Goal: Information Seeking & Learning: Learn about a topic

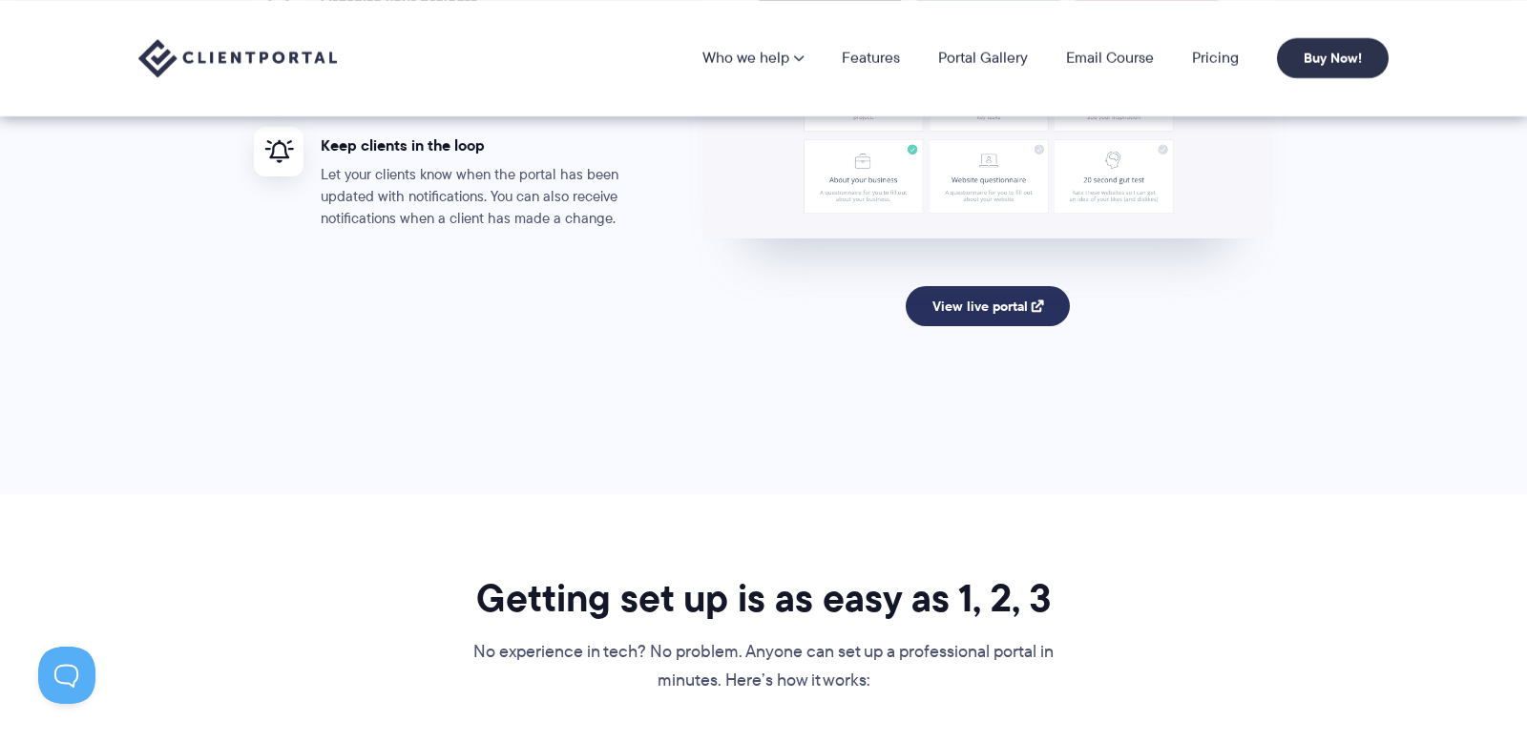
scroll to position [3896, 0]
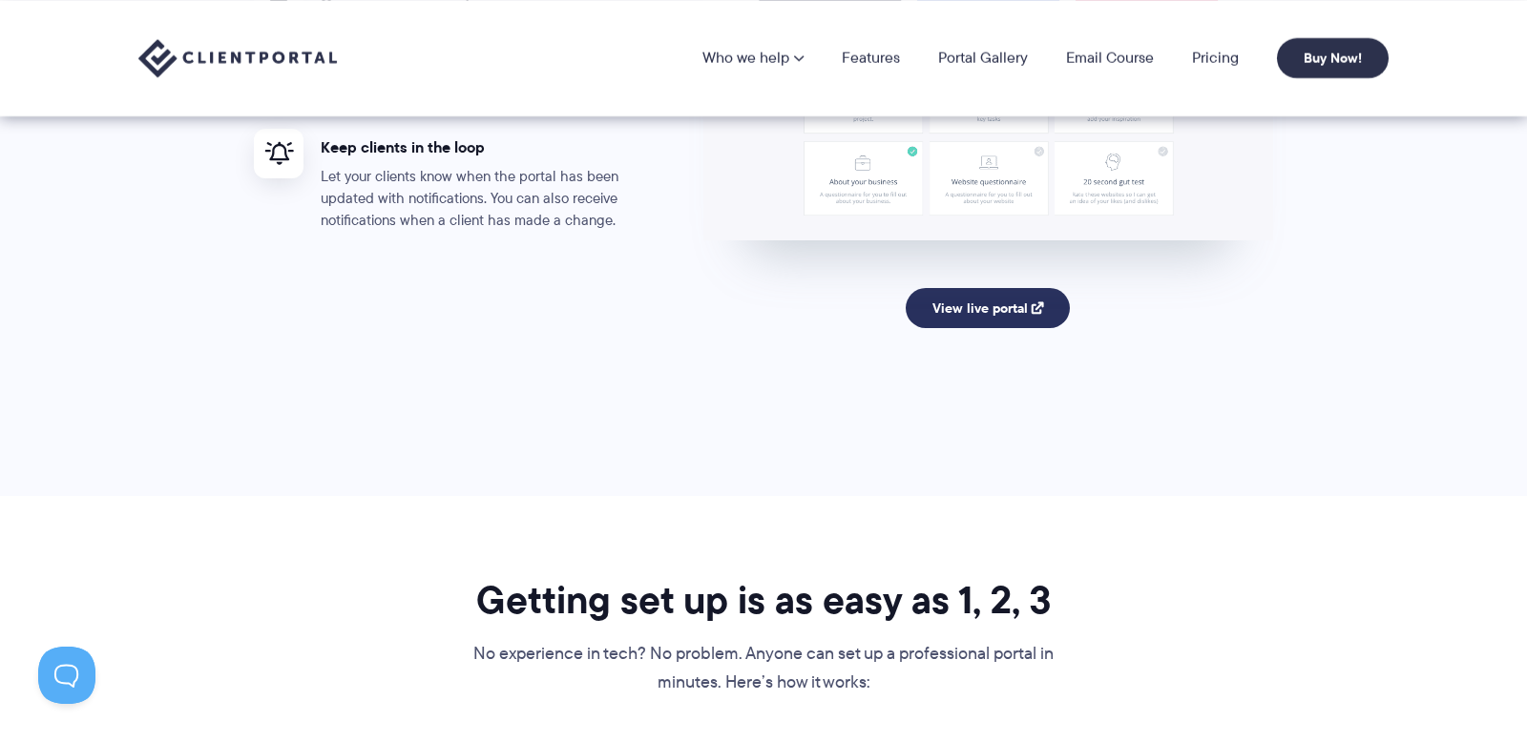
click at [989, 311] on link "View live portal" at bounding box center [988, 308] width 165 height 40
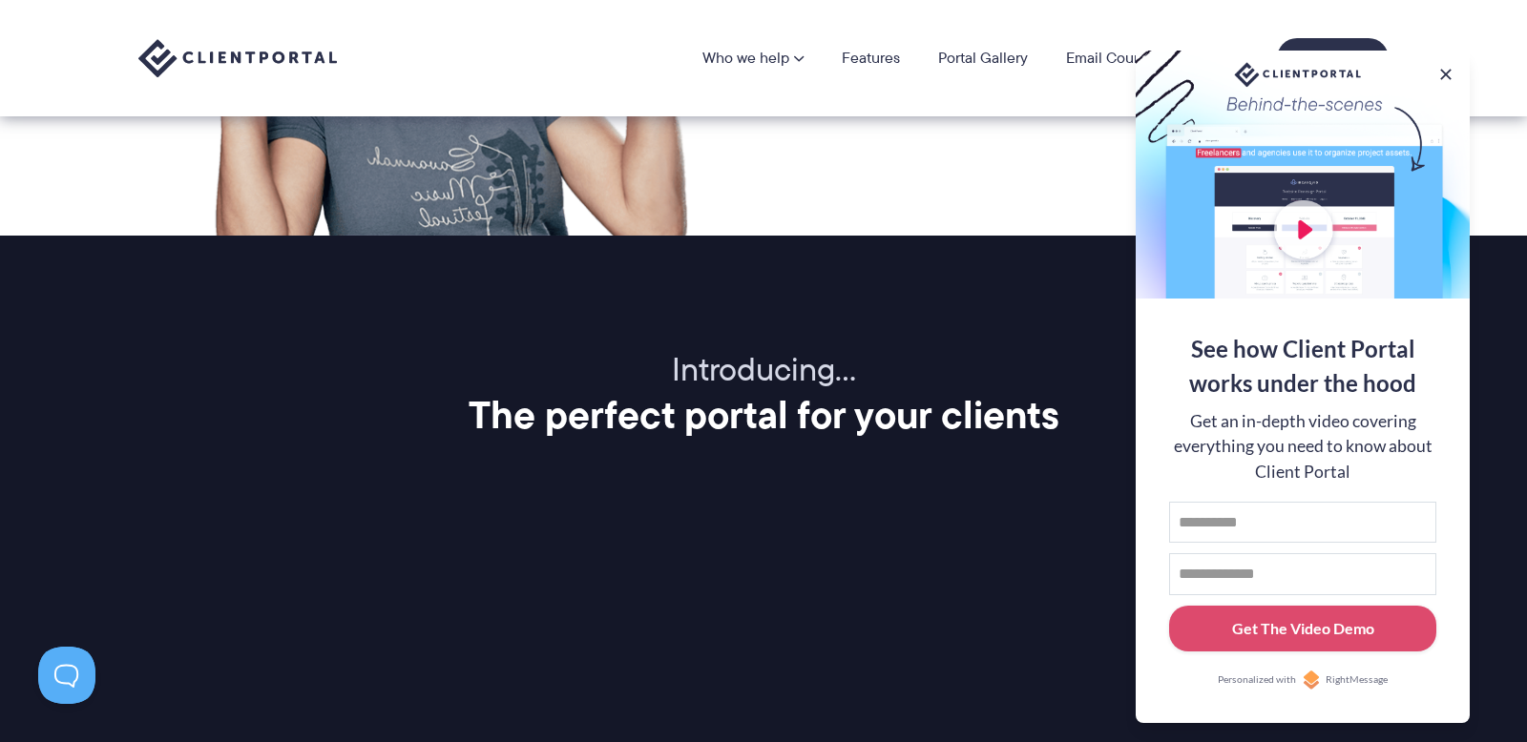
scroll to position [1923, 0]
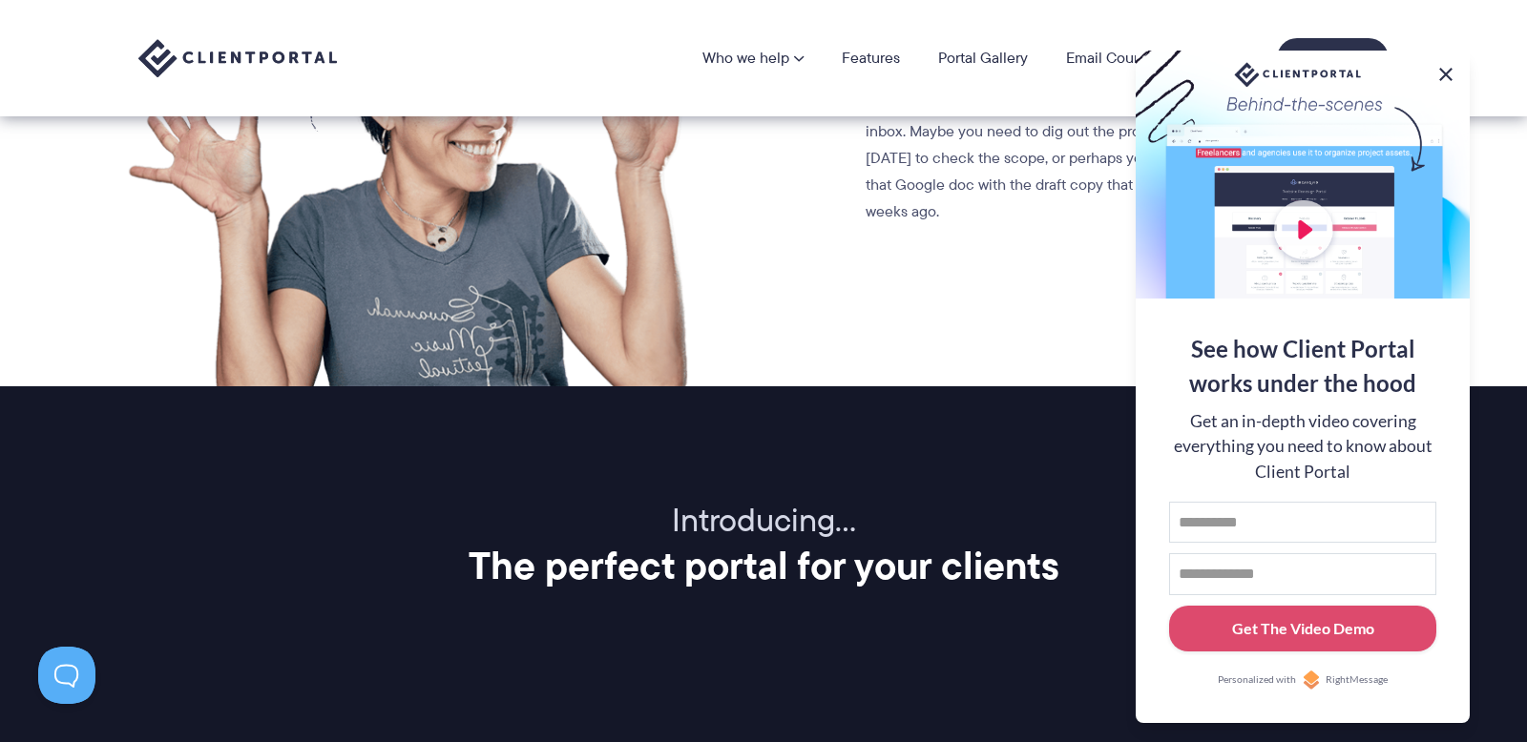
click at [1452, 69] on button at bounding box center [1445, 74] width 23 height 23
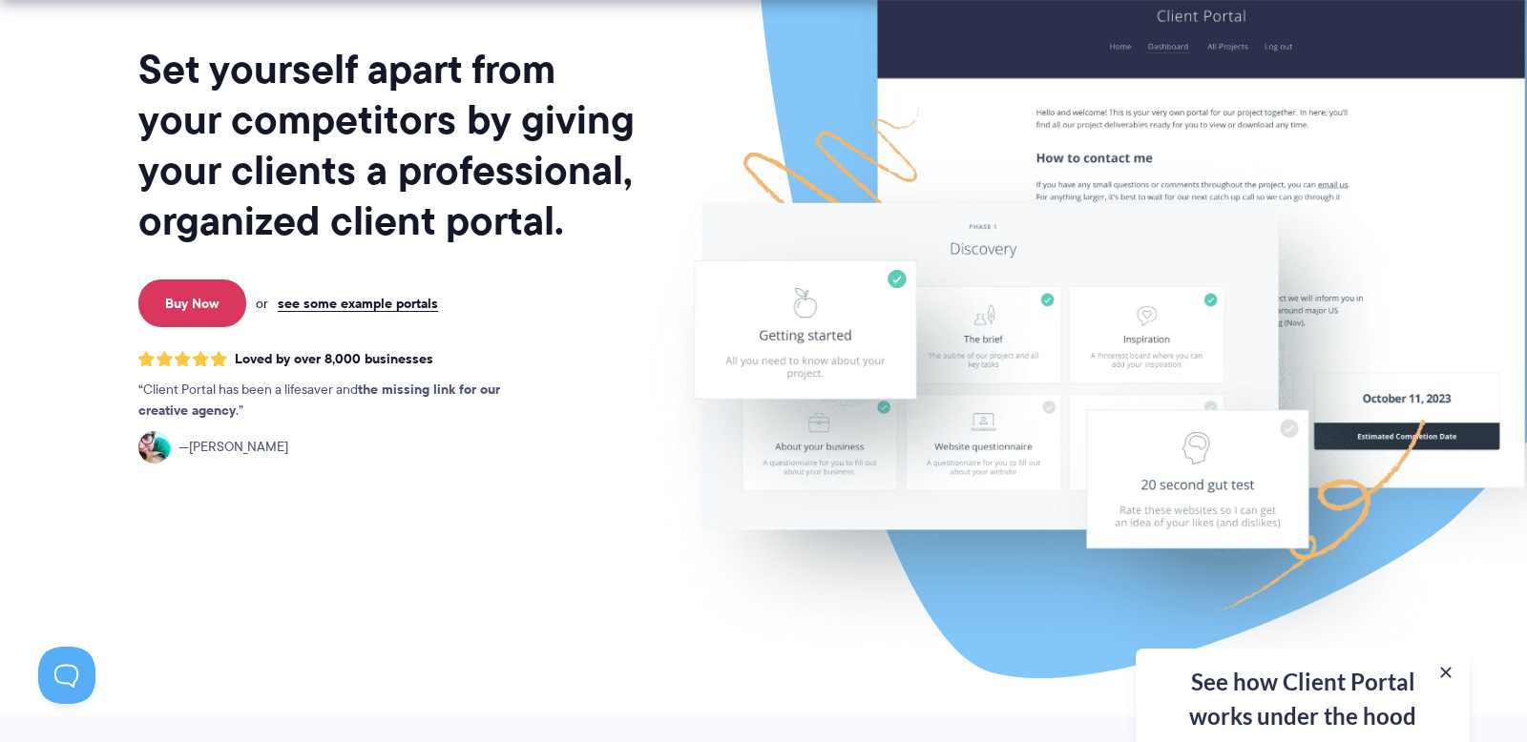
scroll to position [219, 0]
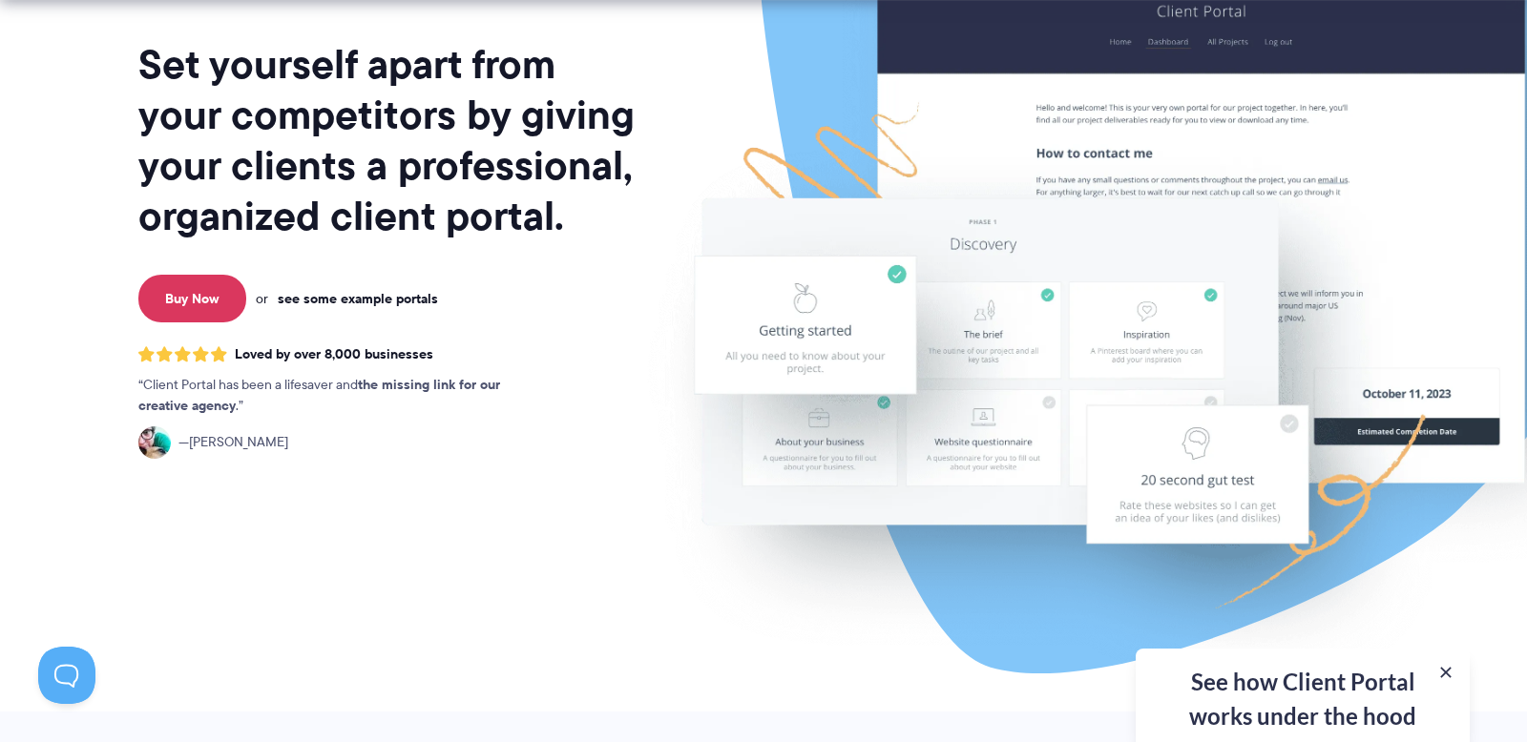
click at [411, 303] on link "see some example portals" at bounding box center [358, 298] width 160 height 17
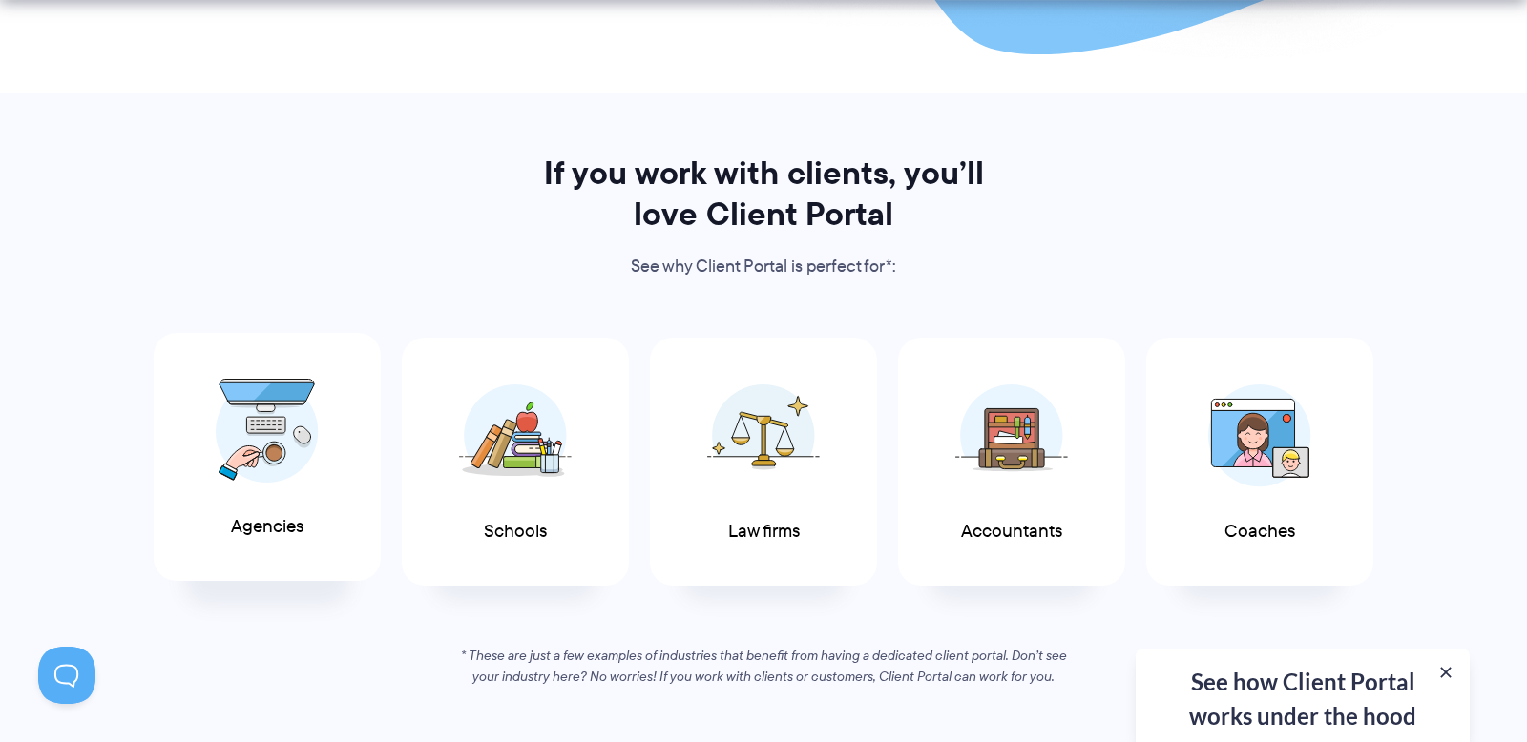
scroll to position [861, 0]
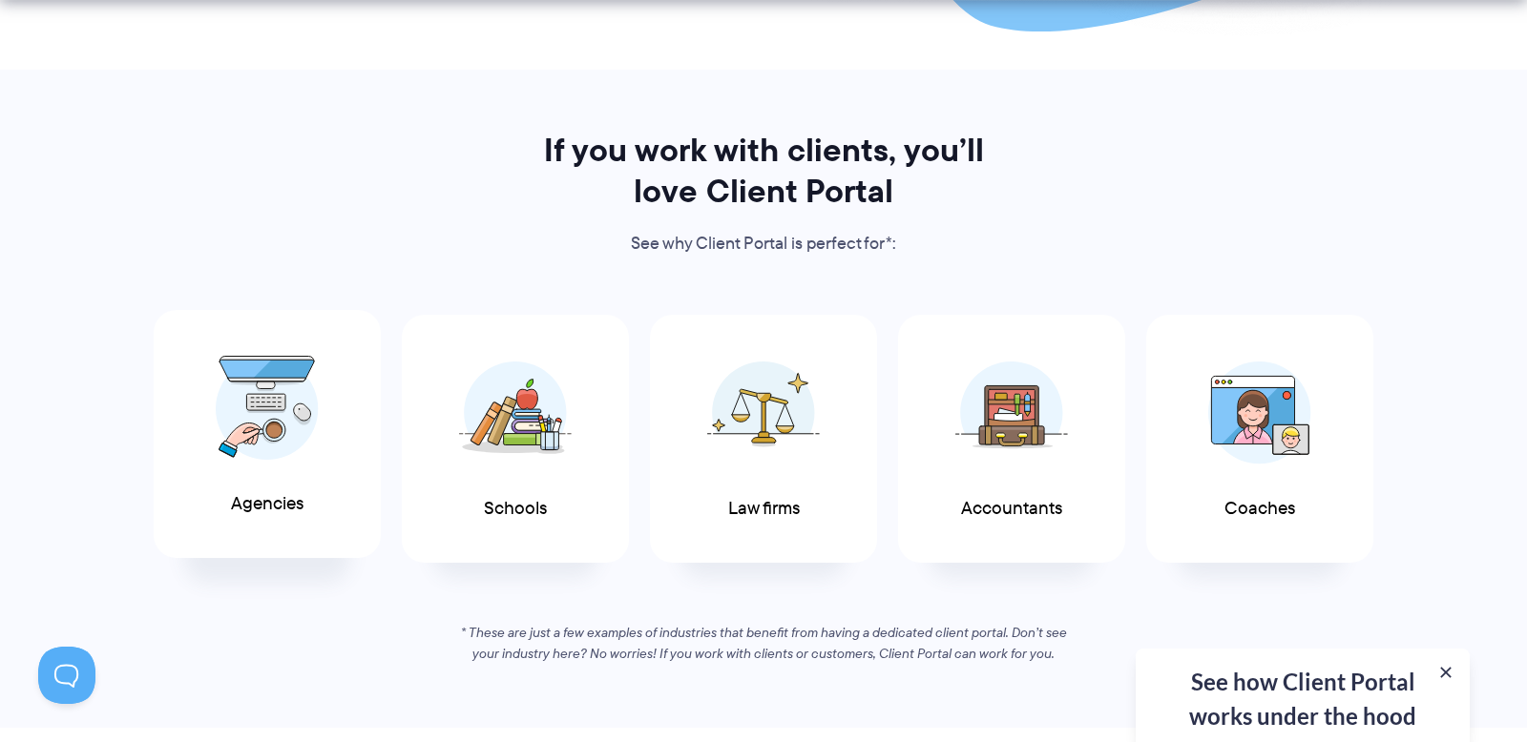
click at [258, 351] on span at bounding box center [267, 409] width 115 height 134
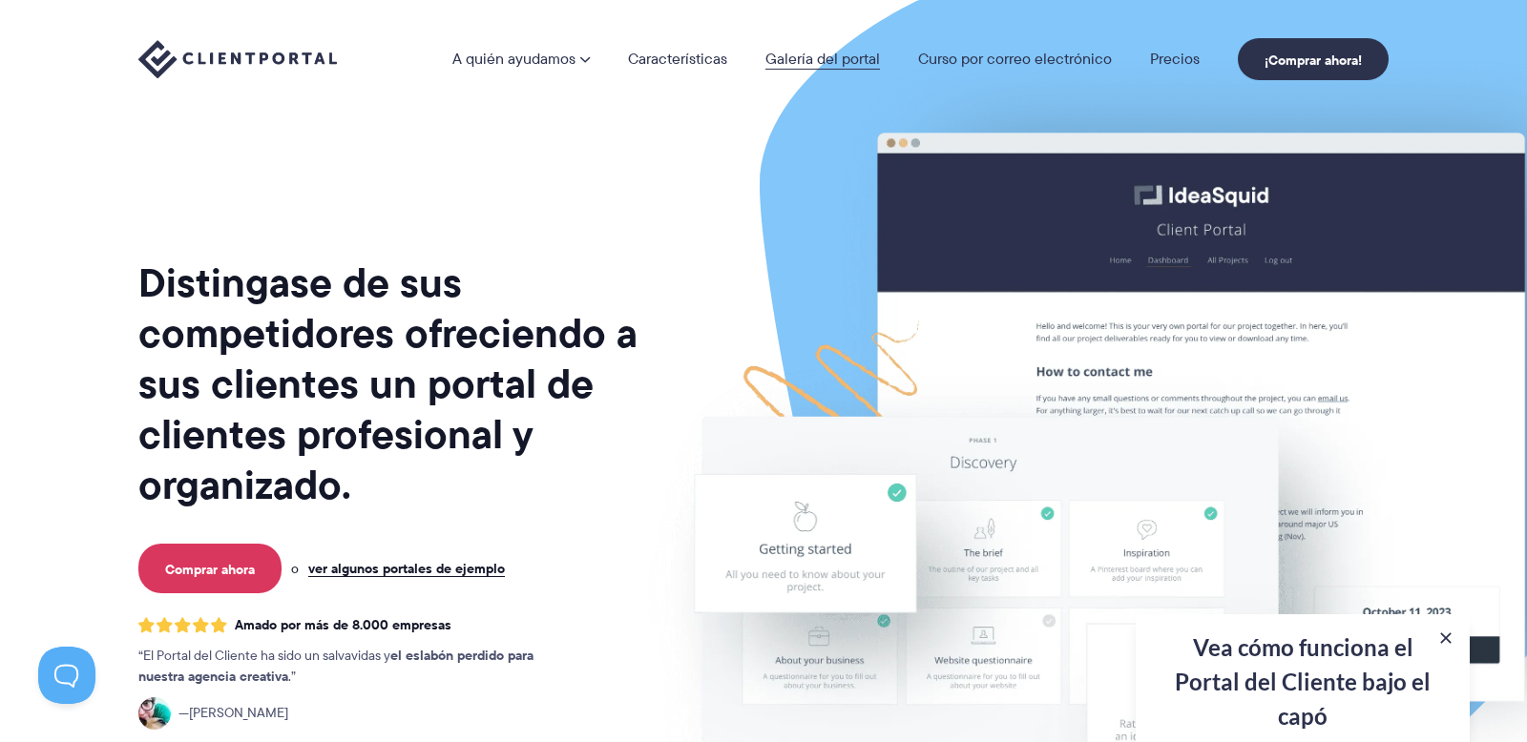
click at [795, 59] on font "Galería del portal" at bounding box center [822, 59] width 115 height 22
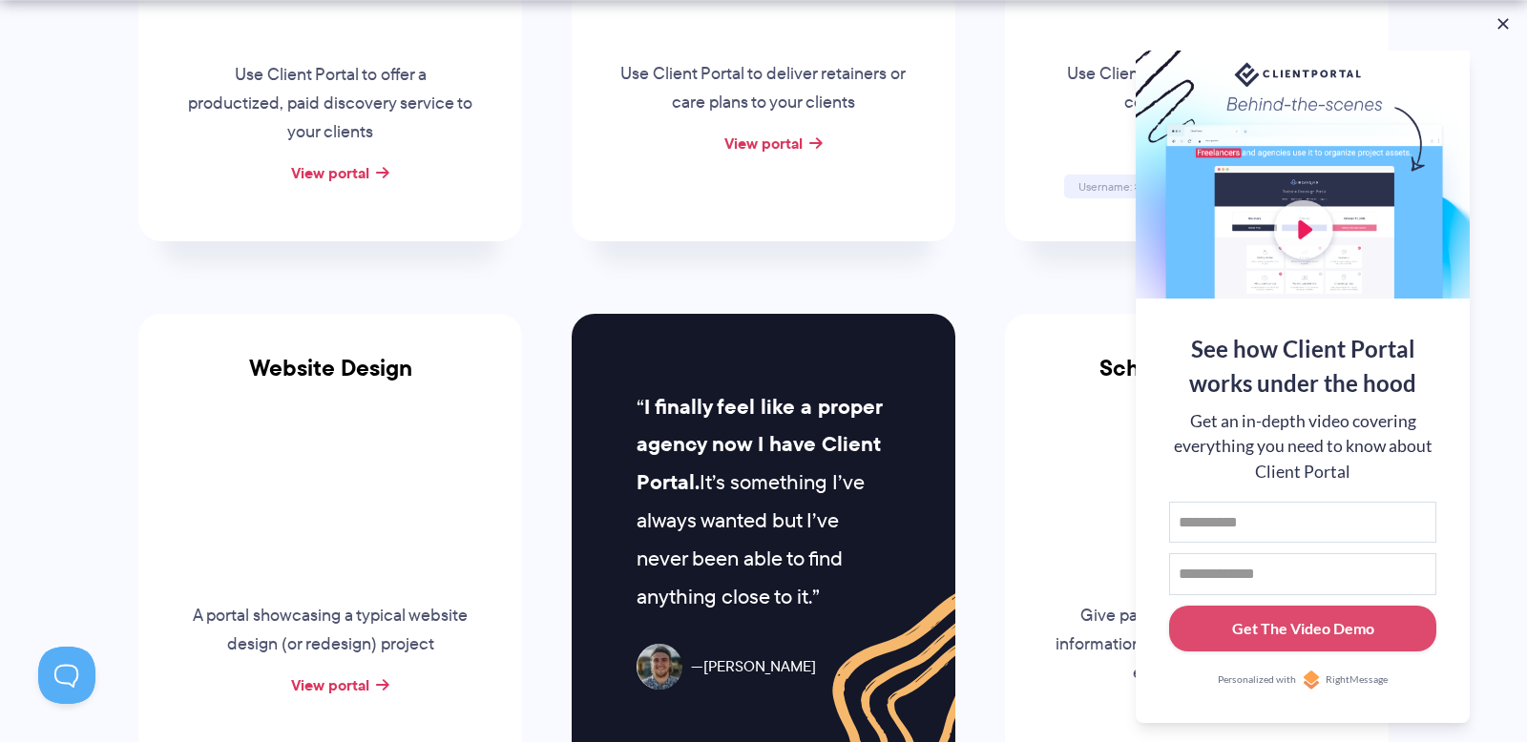
scroll to position [669, 0]
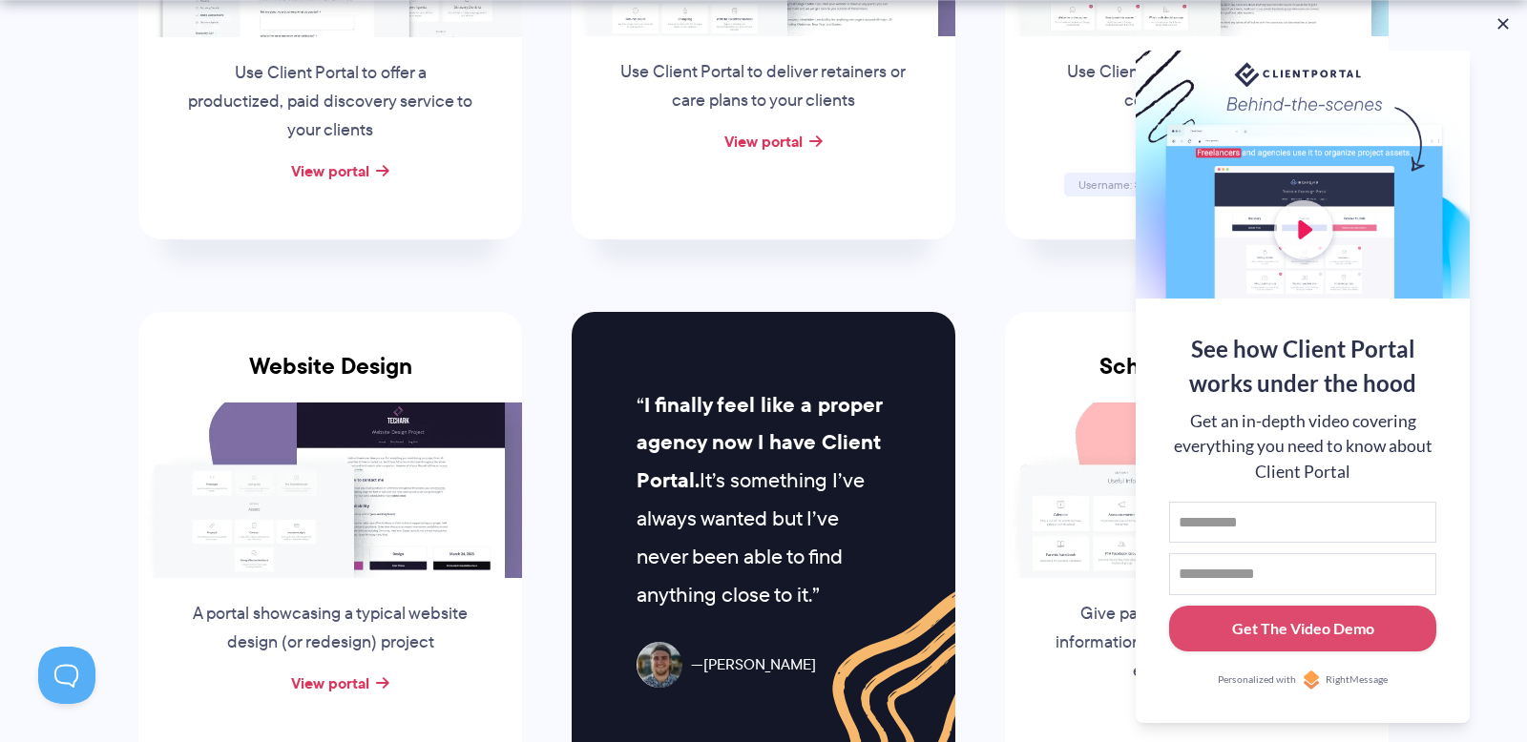
click at [1503, 26] on button at bounding box center [1502, 23] width 19 height 19
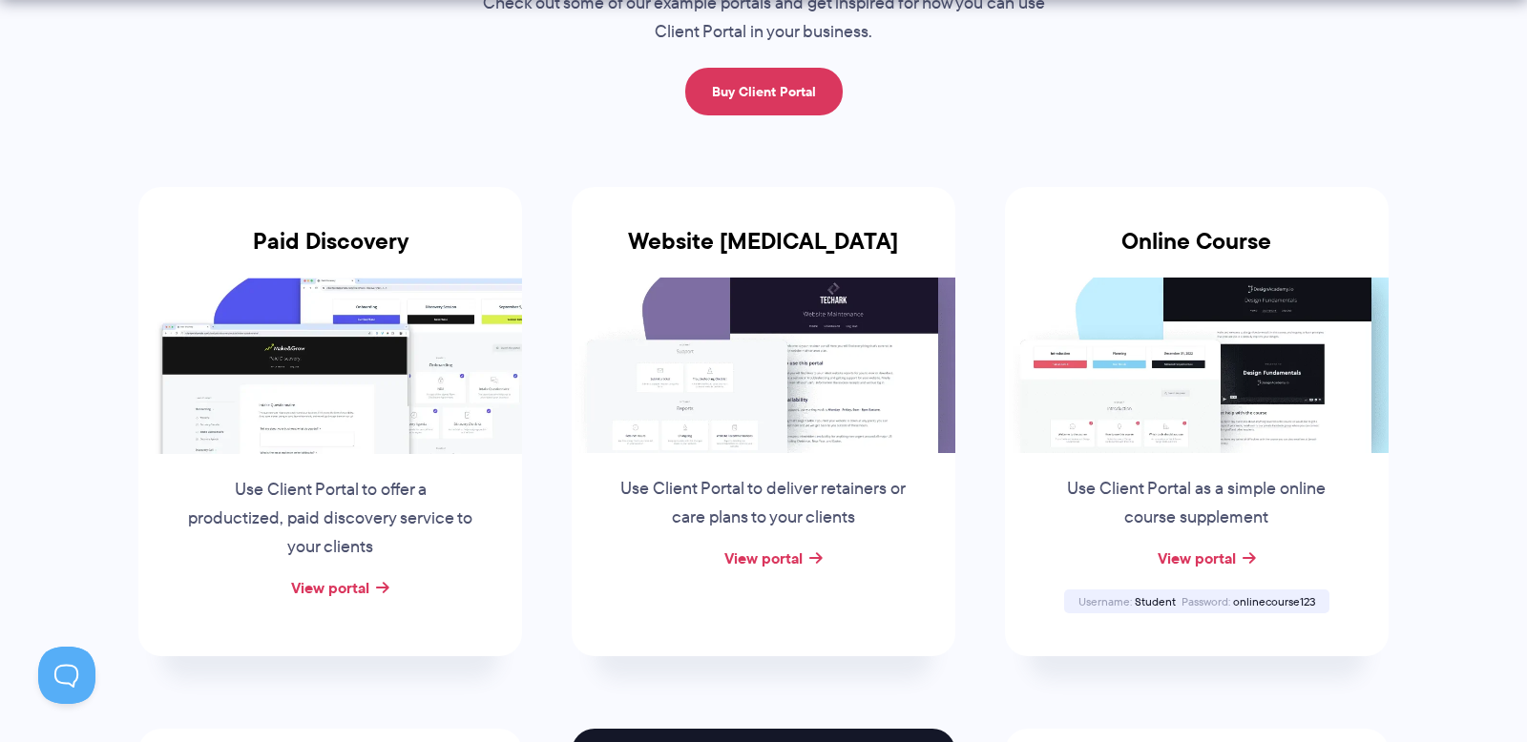
scroll to position [240, 0]
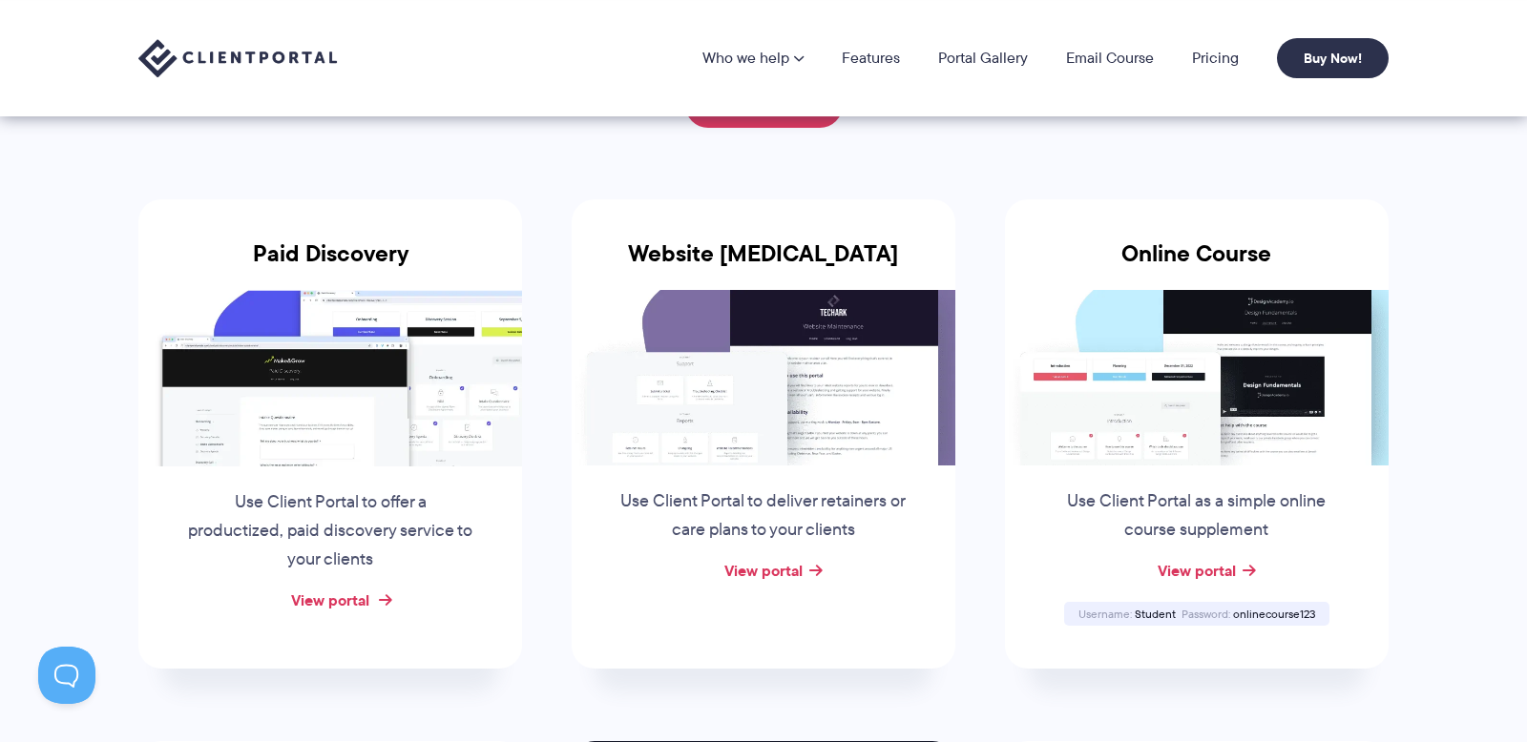
click at [339, 602] on link "View portal" at bounding box center [330, 600] width 78 height 23
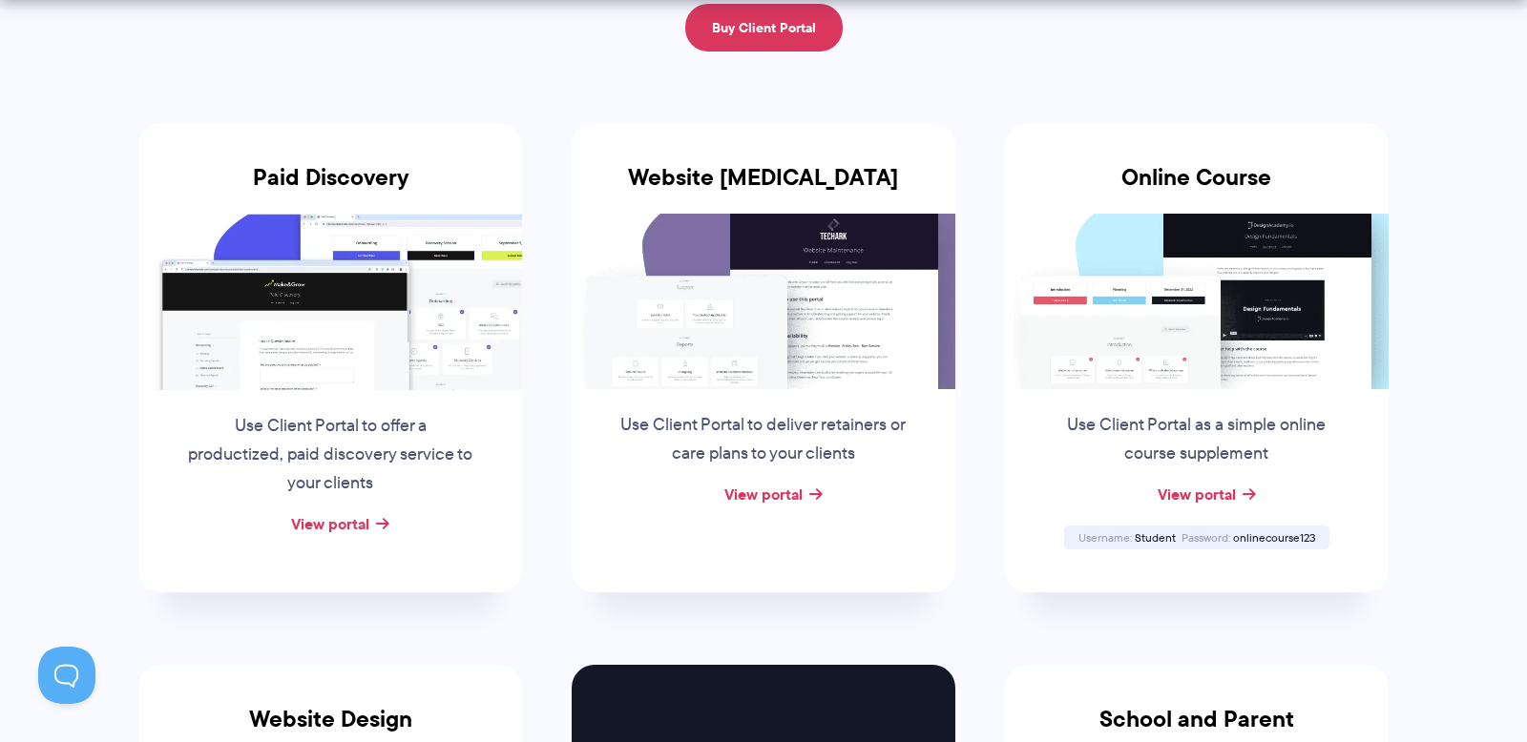
scroll to position [363, 0]
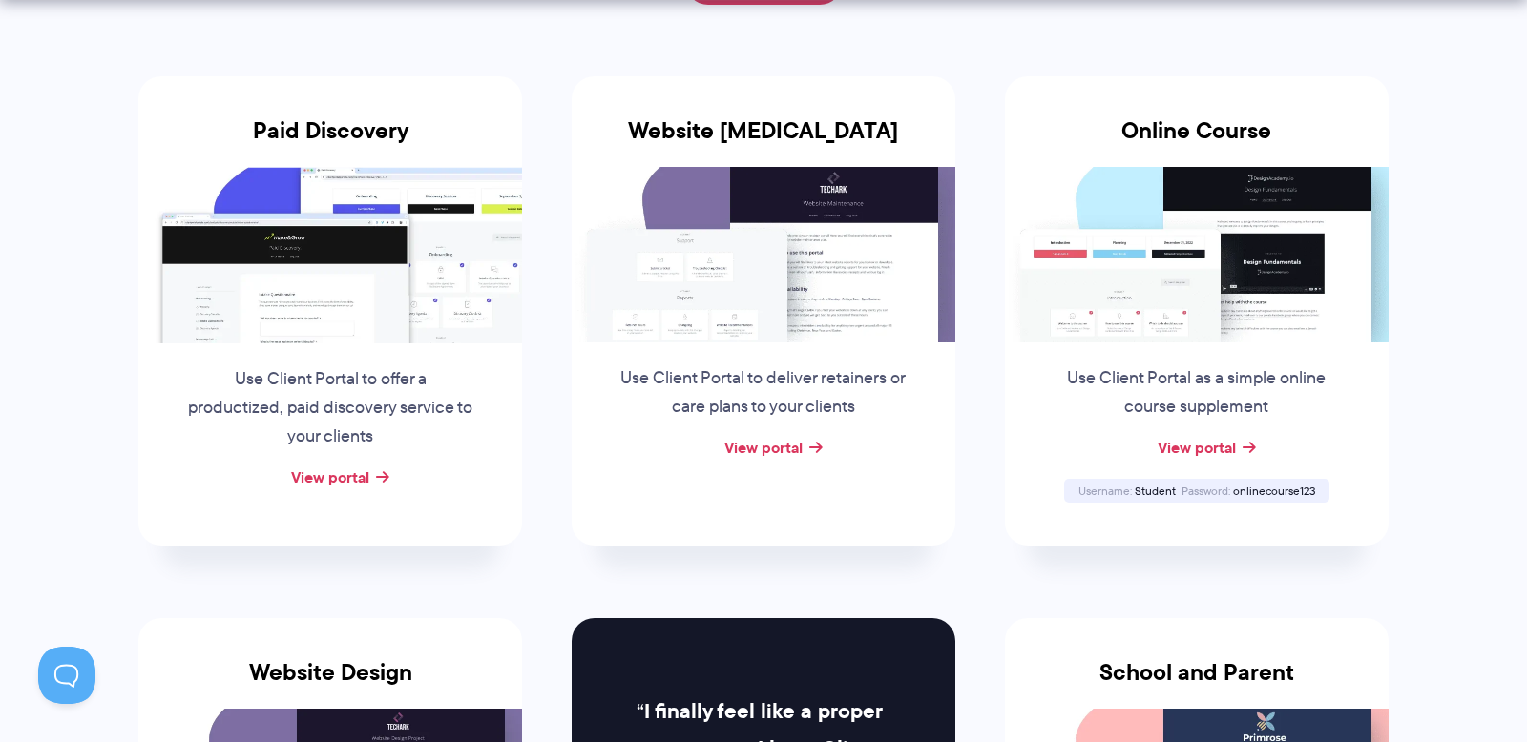
click at [802, 451] on div "View portal" at bounding box center [764, 448] width 384 height 29
click at [806, 438] on div "View portal" at bounding box center [764, 448] width 384 height 29
click at [783, 454] on link "View portal" at bounding box center [763, 447] width 78 height 23
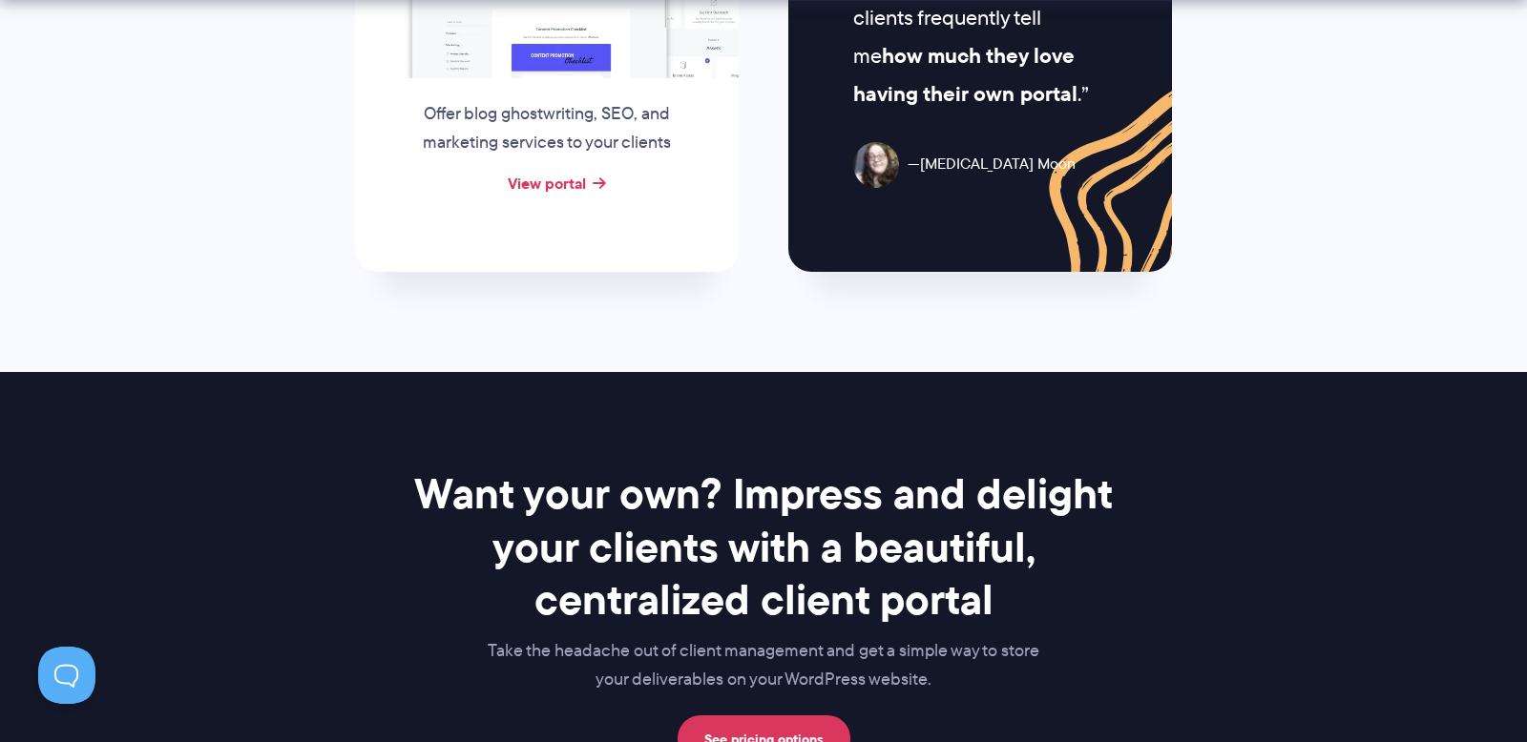
scroll to position [2522, 0]
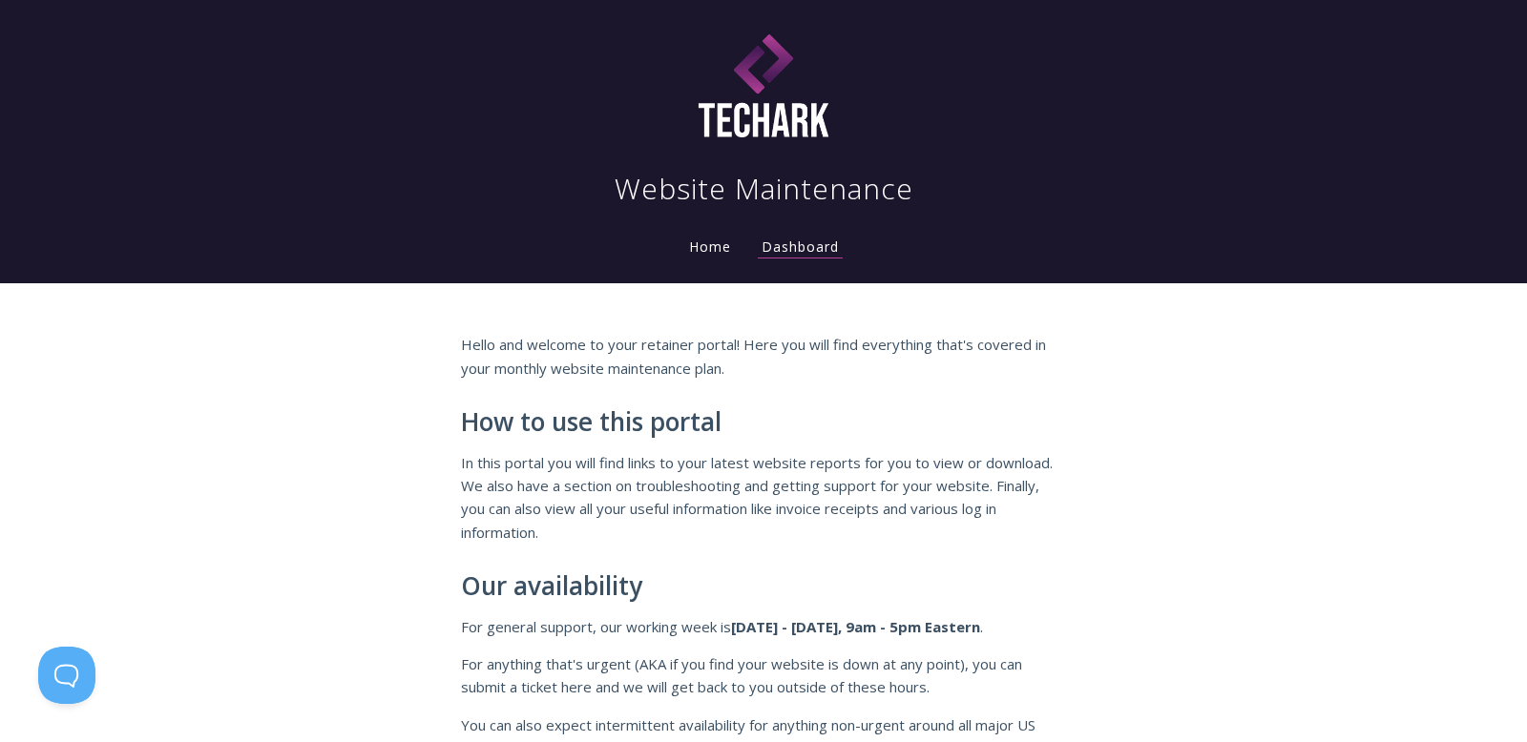
scroll to position [1, 0]
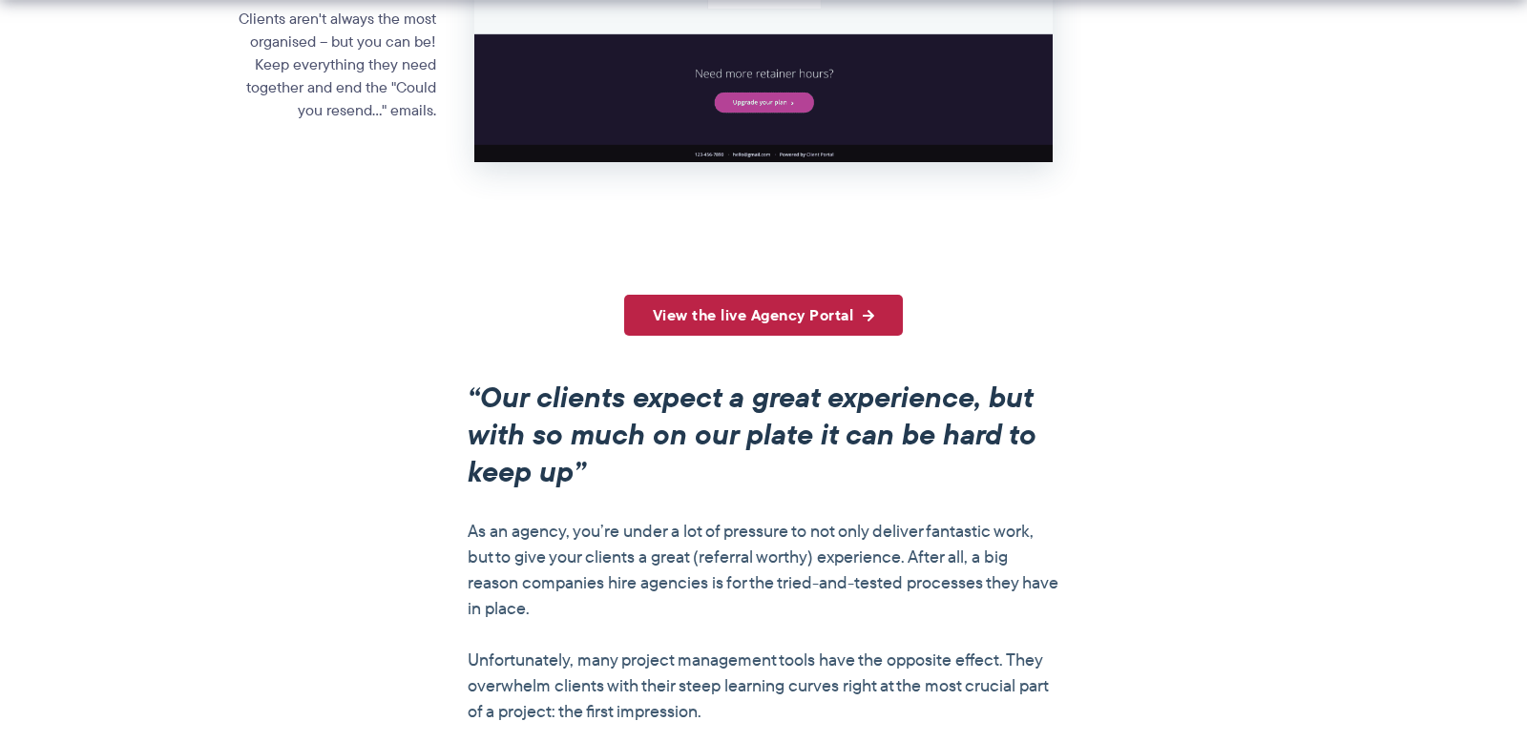
scroll to position [1251, 0]
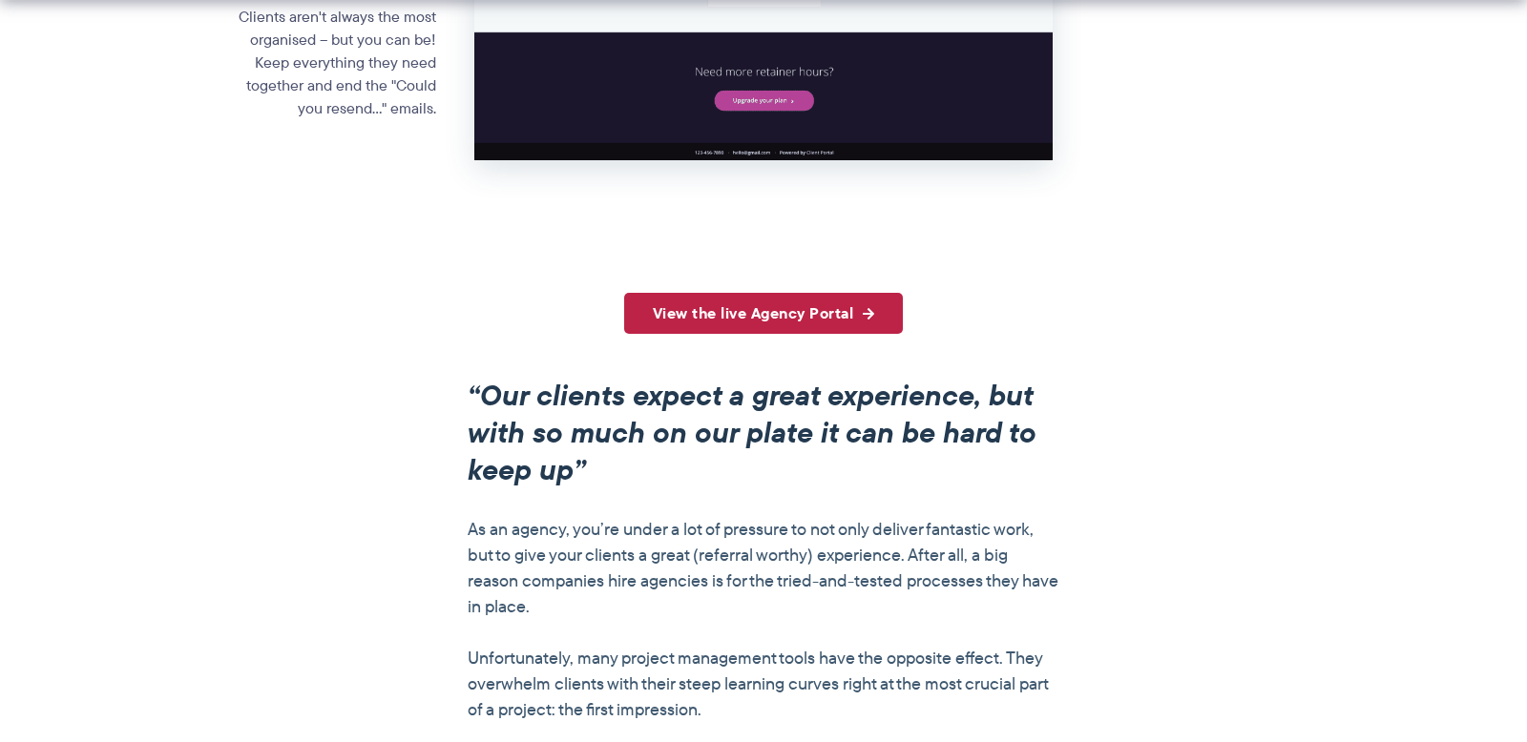
click at [749, 318] on link "View the live Agency Portal" at bounding box center [764, 313] width 280 height 41
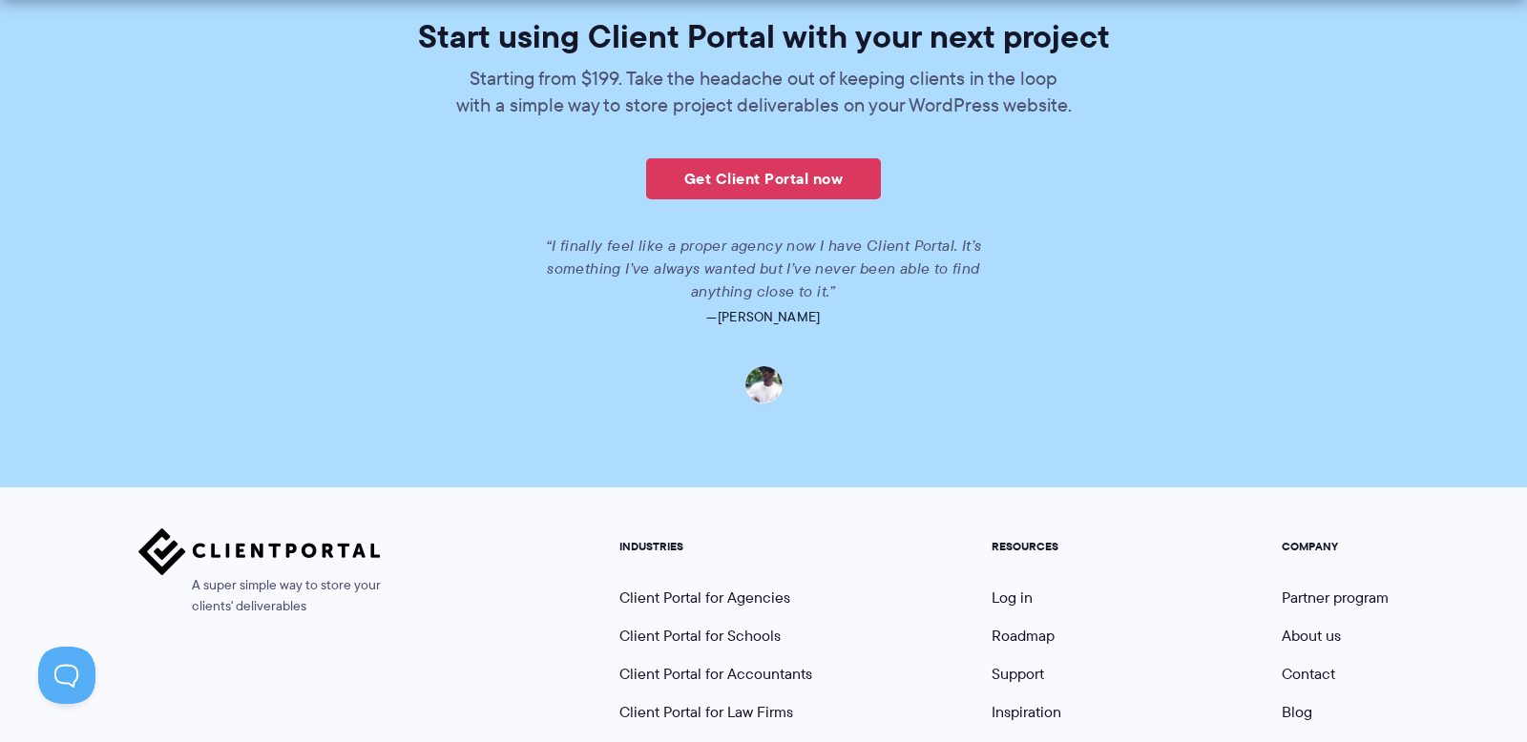
scroll to position [4533, 0]
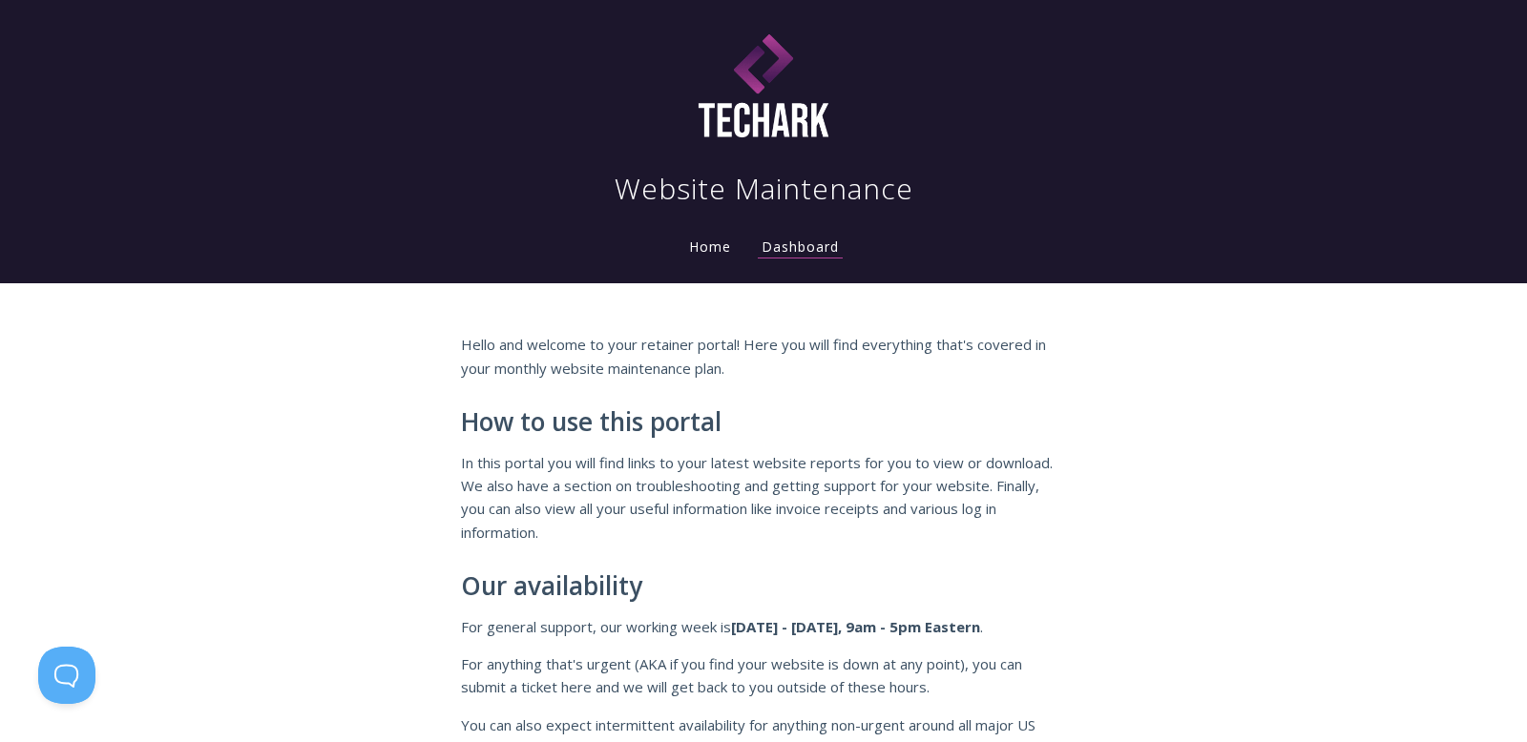
click at [732, 198] on h1 "Website Maintenance" at bounding box center [763, 189] width 299 height 38
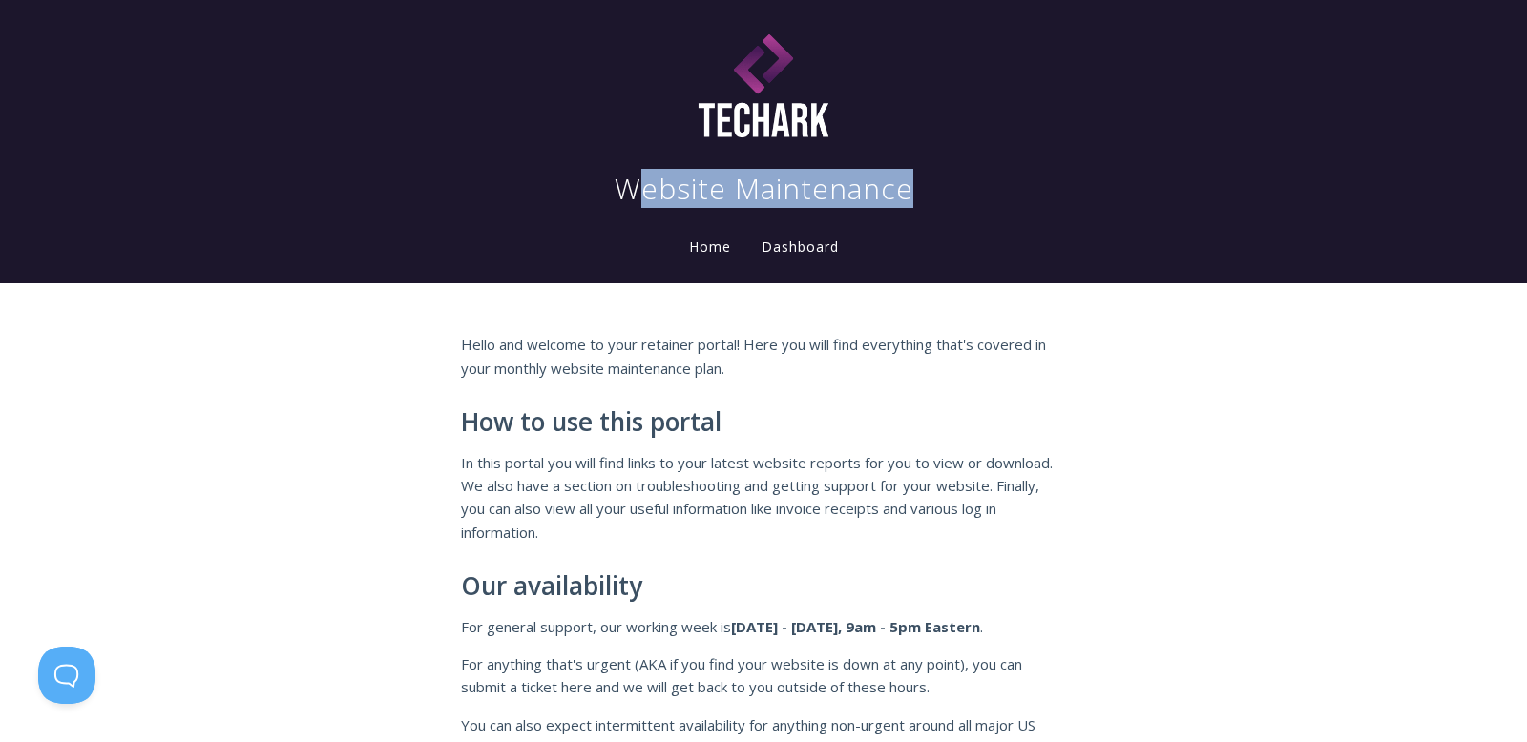
click at [732, 198] on h1 "Website Maintenance" at bounding box center [763, 189] width 299 height 38
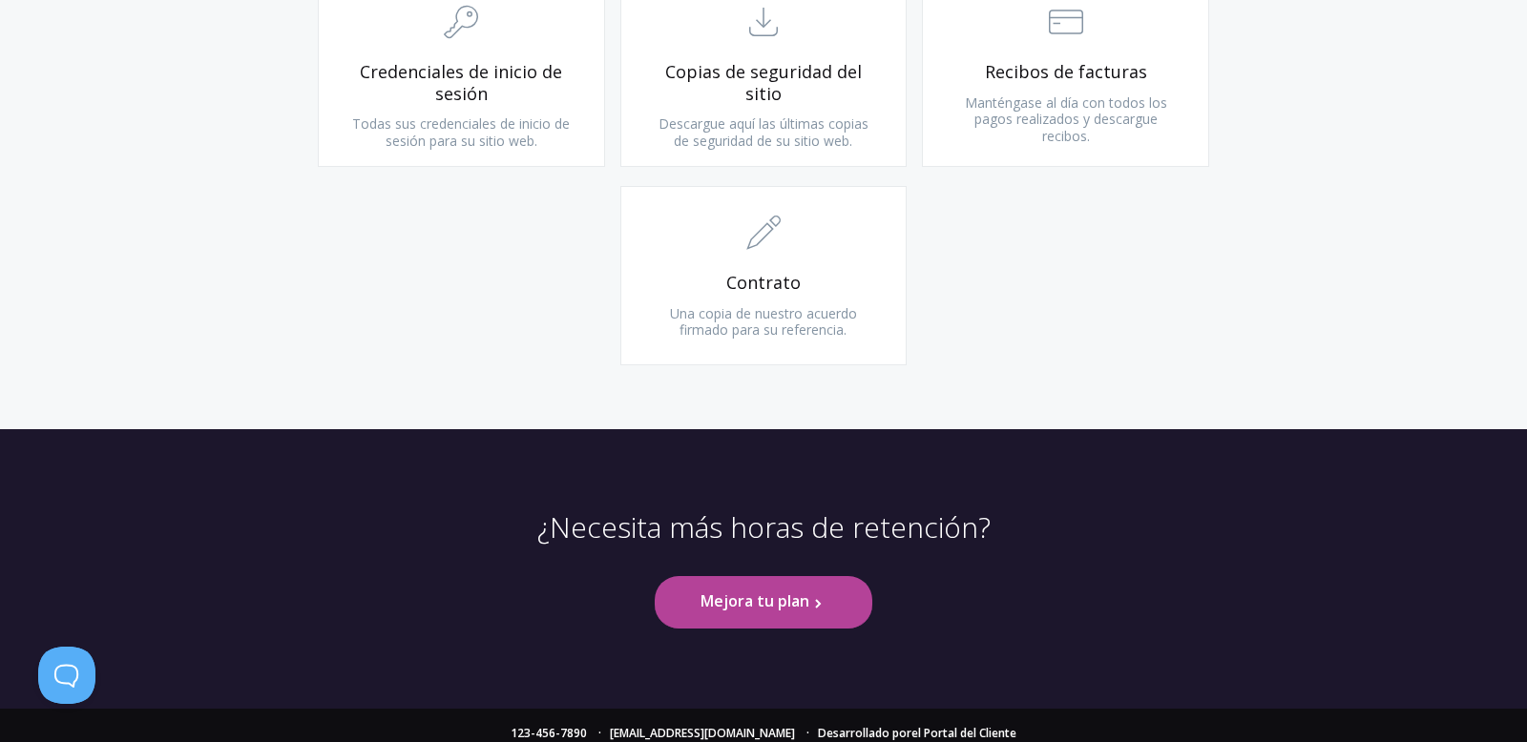
scroll to position [2116, 0]
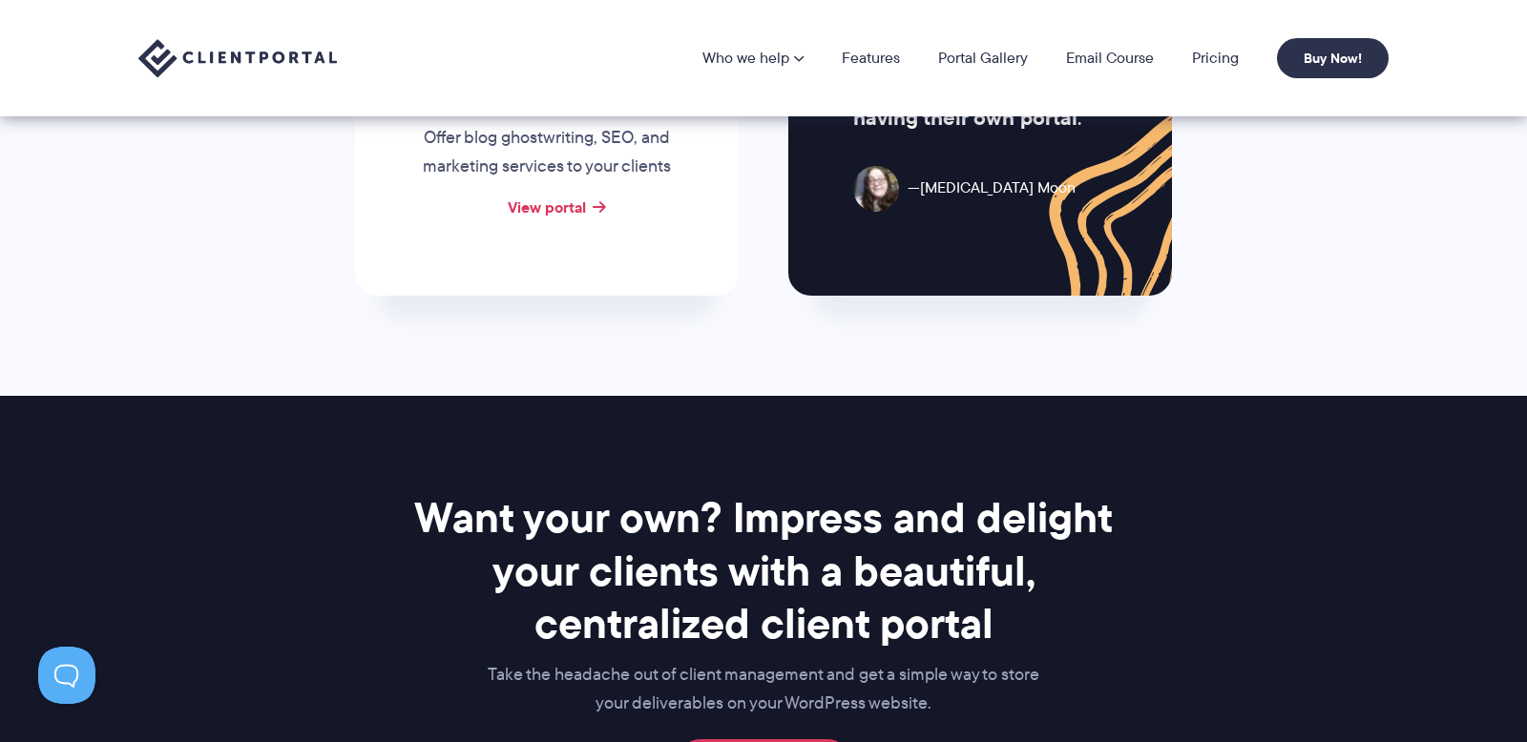
scroll to position [2097, 0]
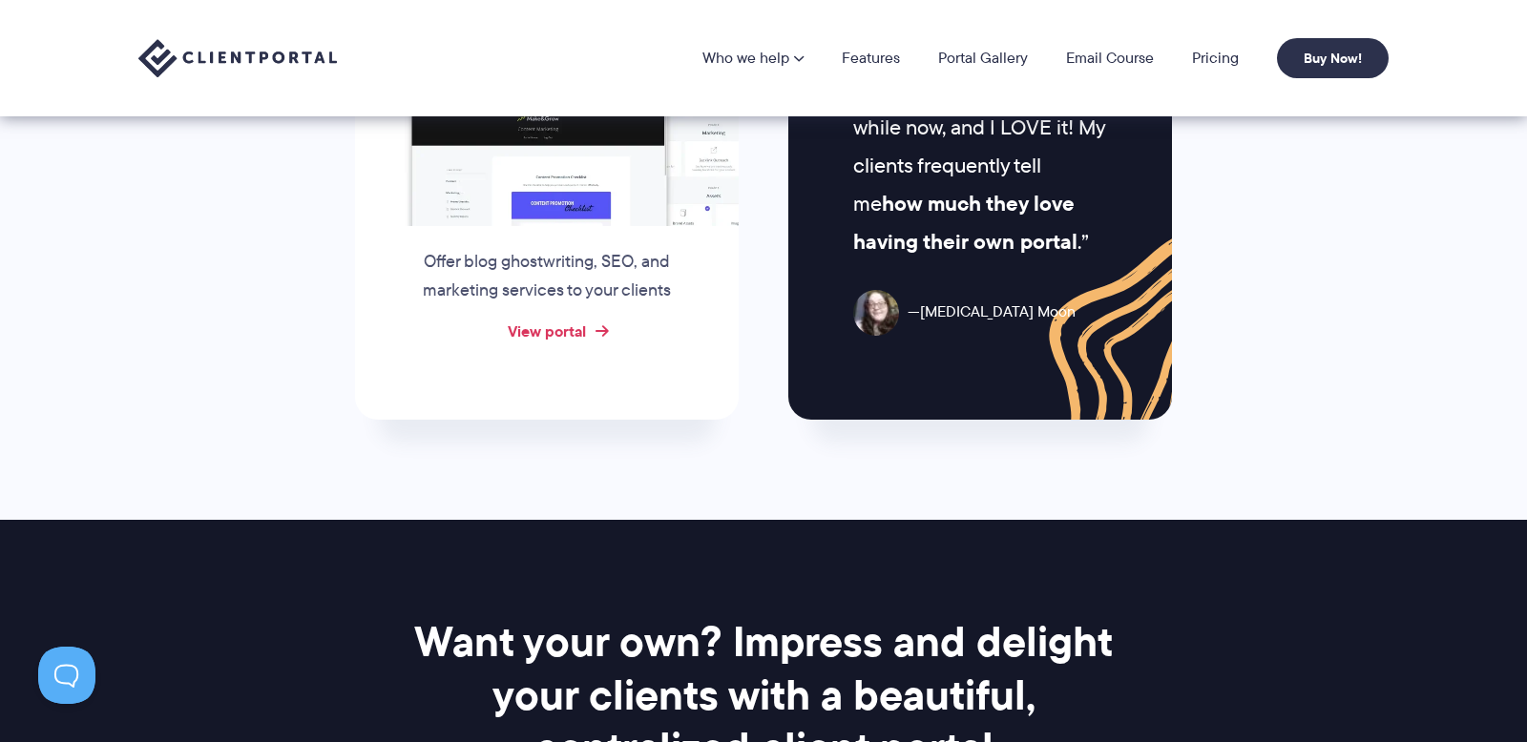
click at [562, 333] on link "View portal" at bounding box center [547, 331] width 78 height 23
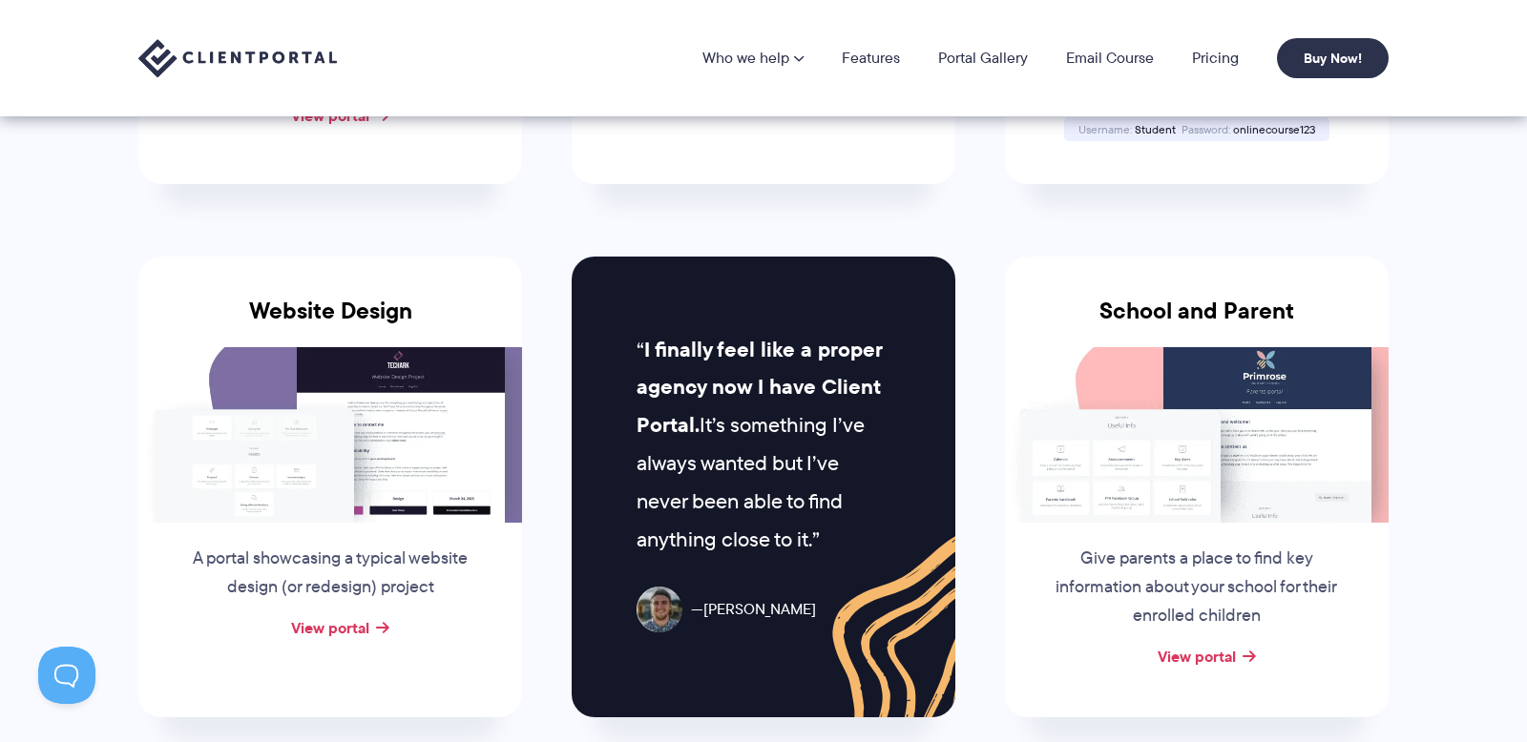
scroll to position [0, 0]
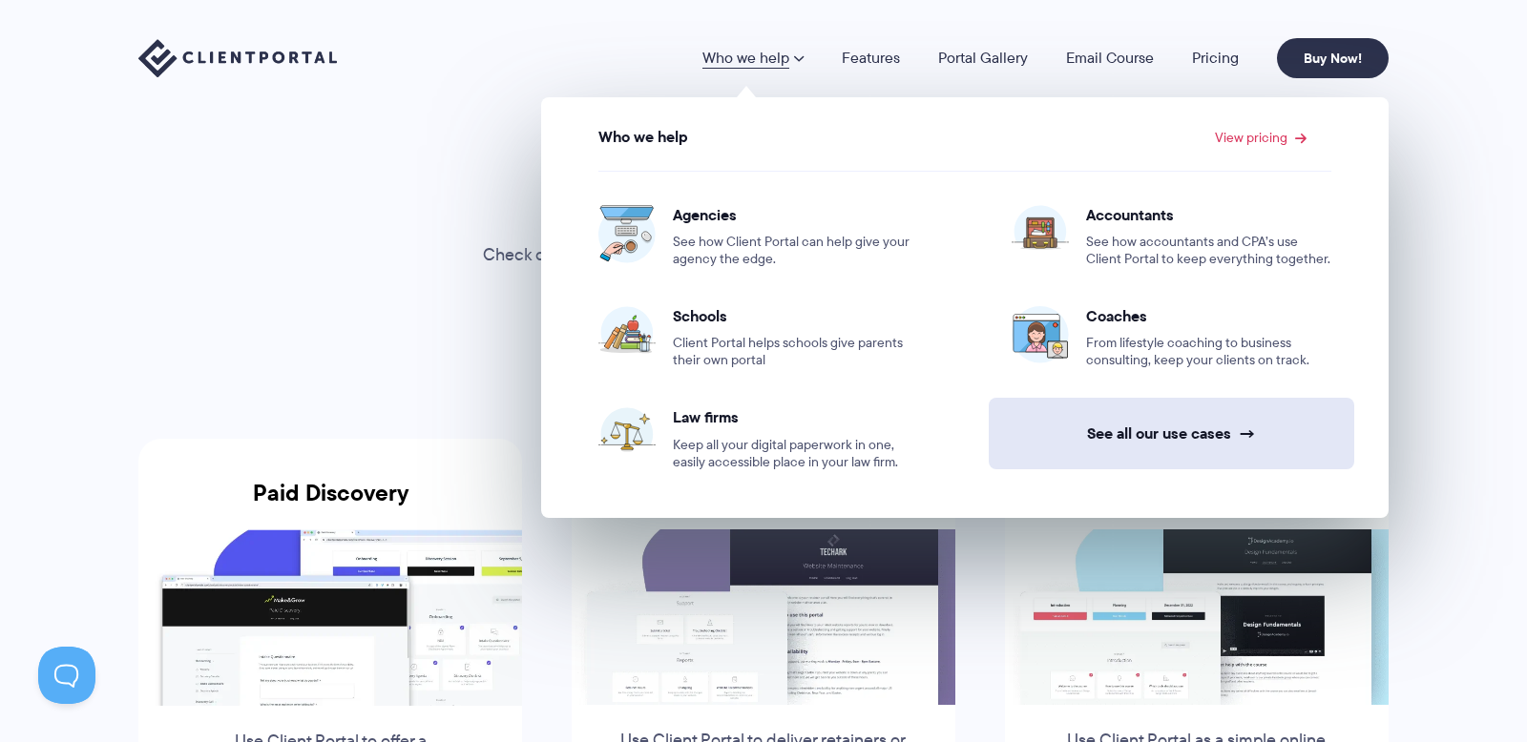
click at [1194, 436] on link "See all our use cases →" at bounding box center [1171, 434] width 365 height 72
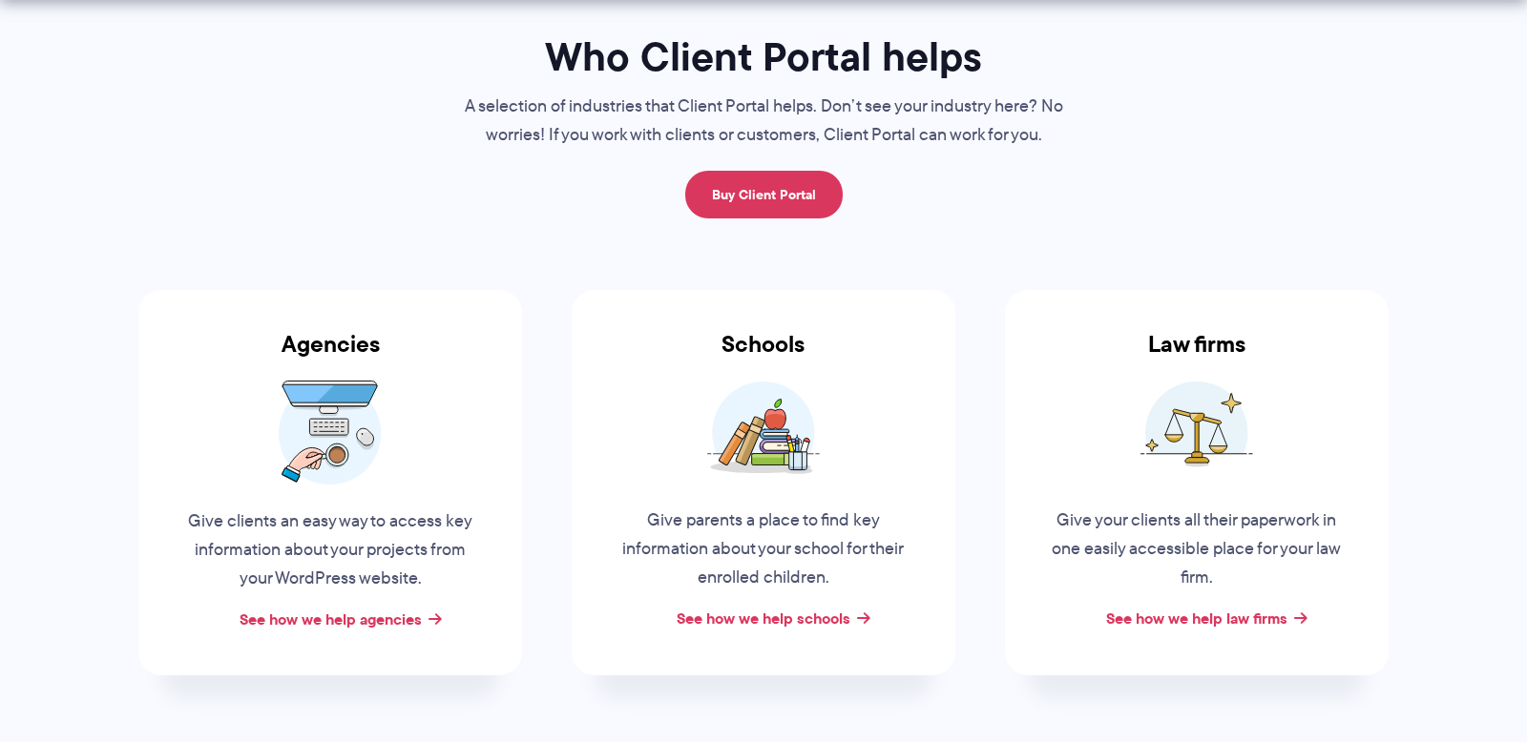
scroll to position [170, 0]
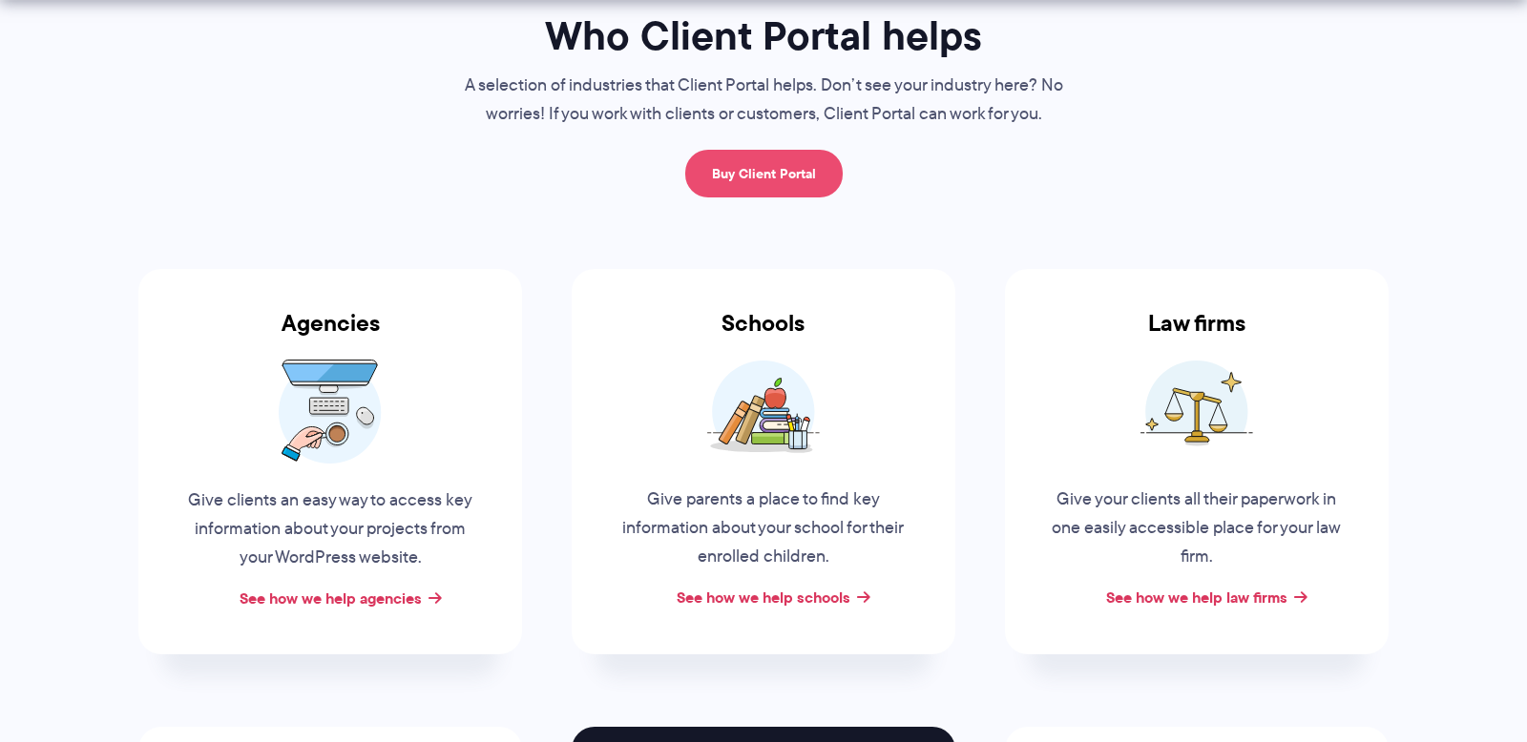
click at [793, 172] on link "Buy Client Portal" at bounding box center [763, 174] width 157 height 48
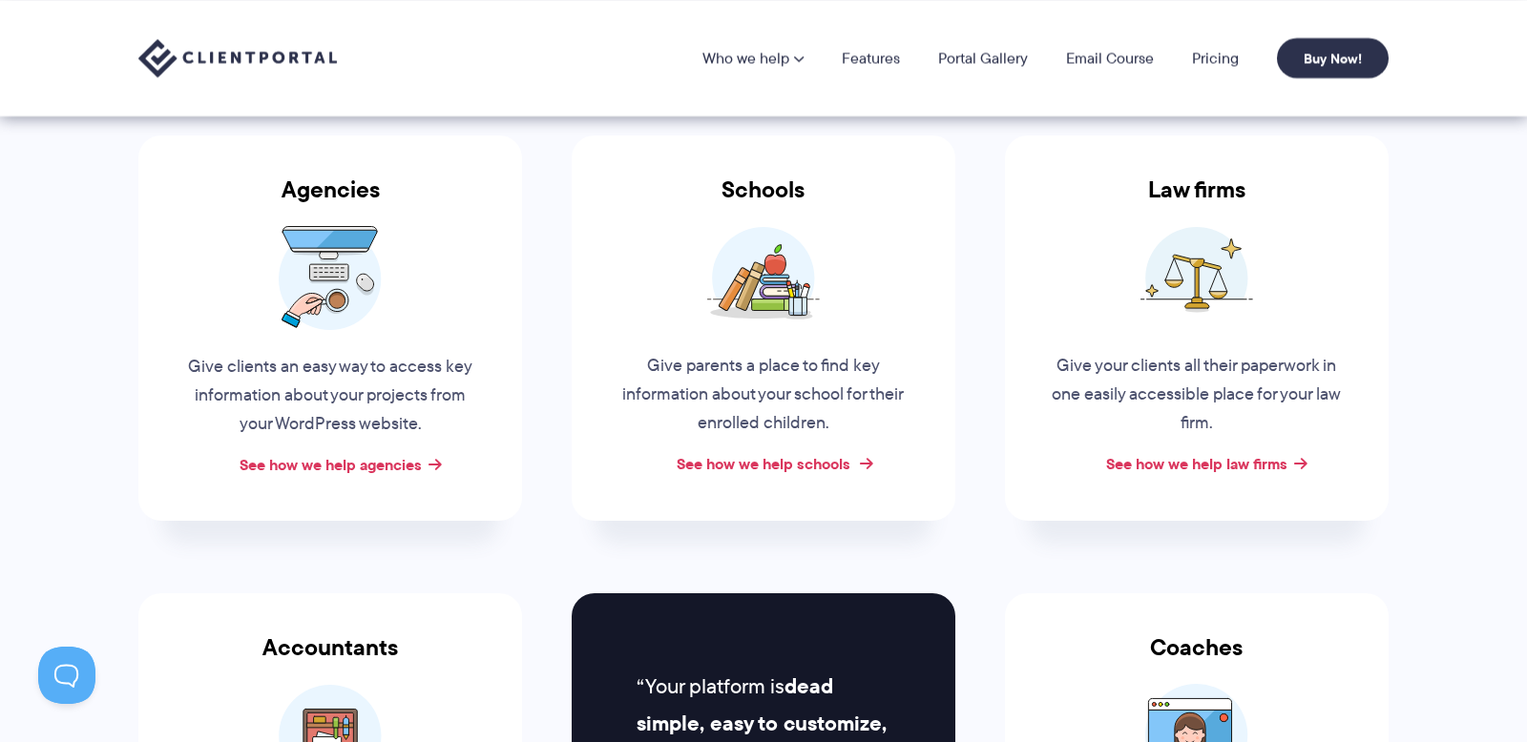
scroll to position [0, 0]
click at [820, 459] on link "See how we help schools" at bounding box center [764, 464] width 174 height 23
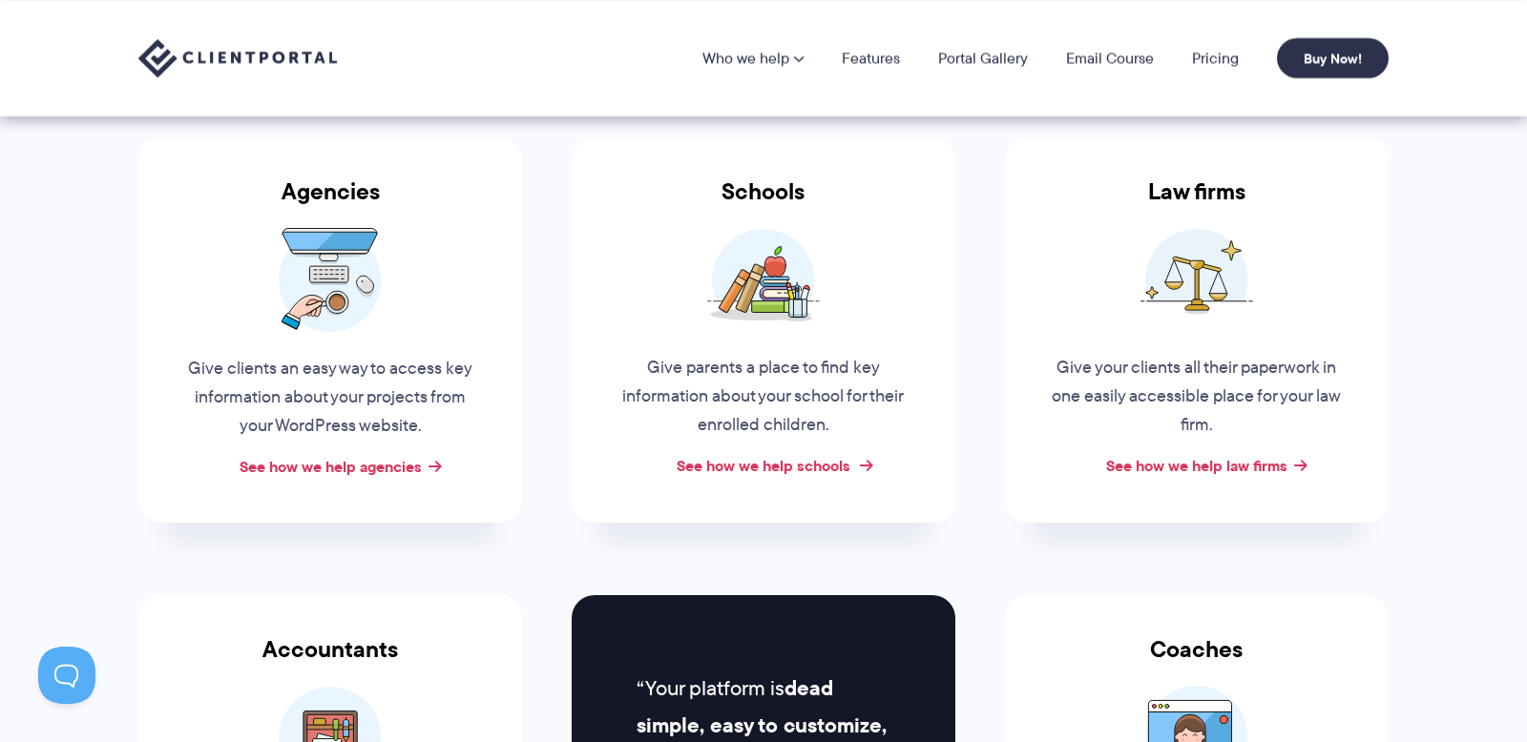
scroll to position [300, 0]
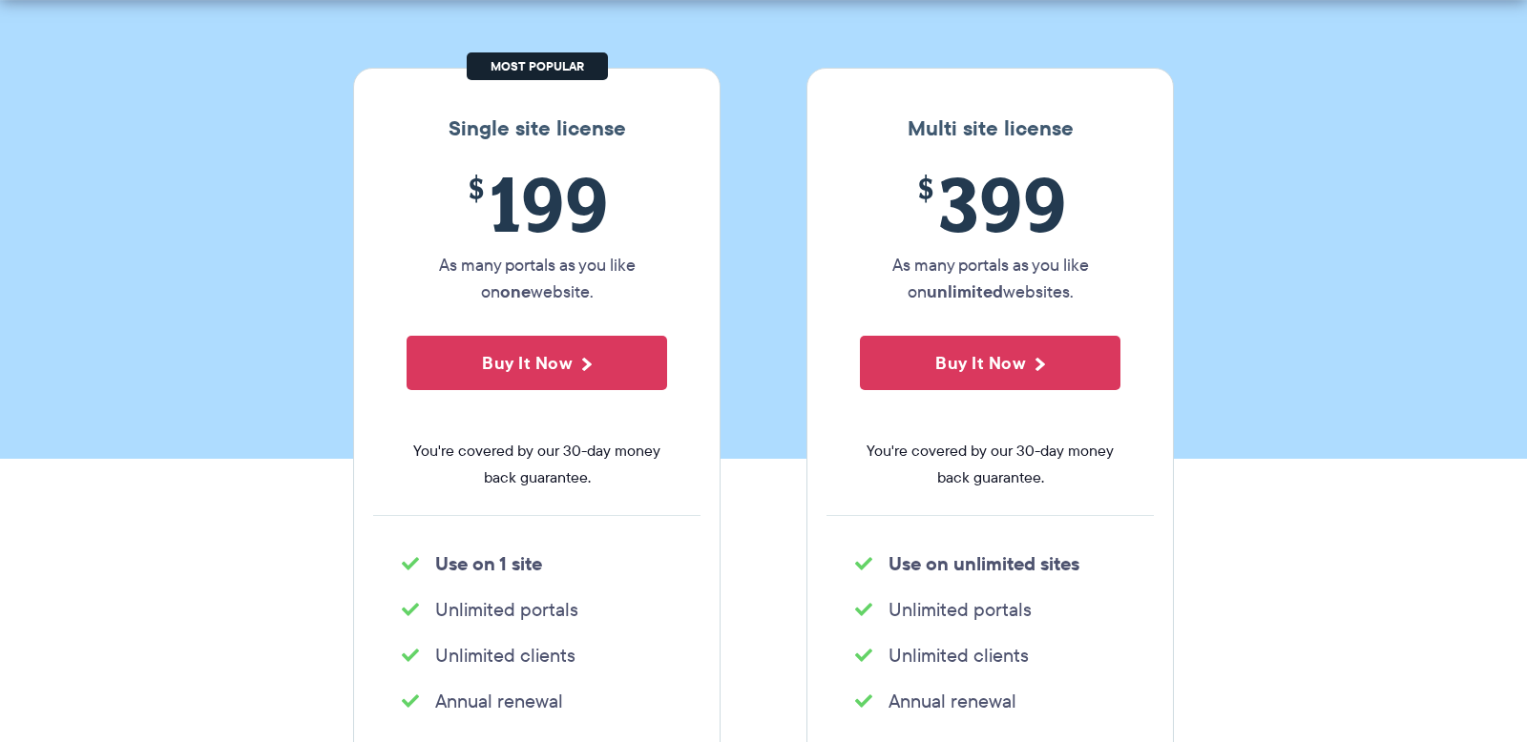
scroll to position [280, 0]
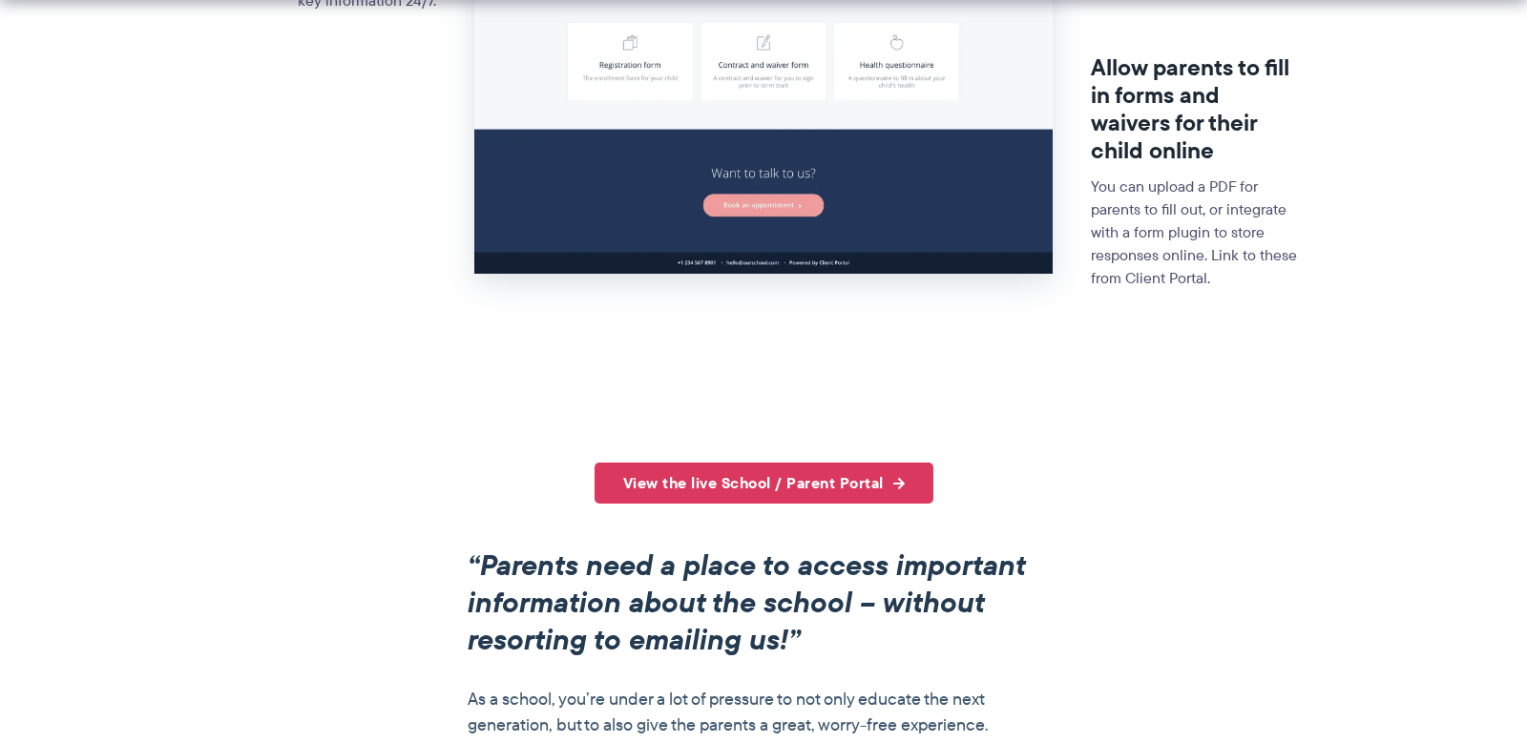
scroll to position [961, 0]
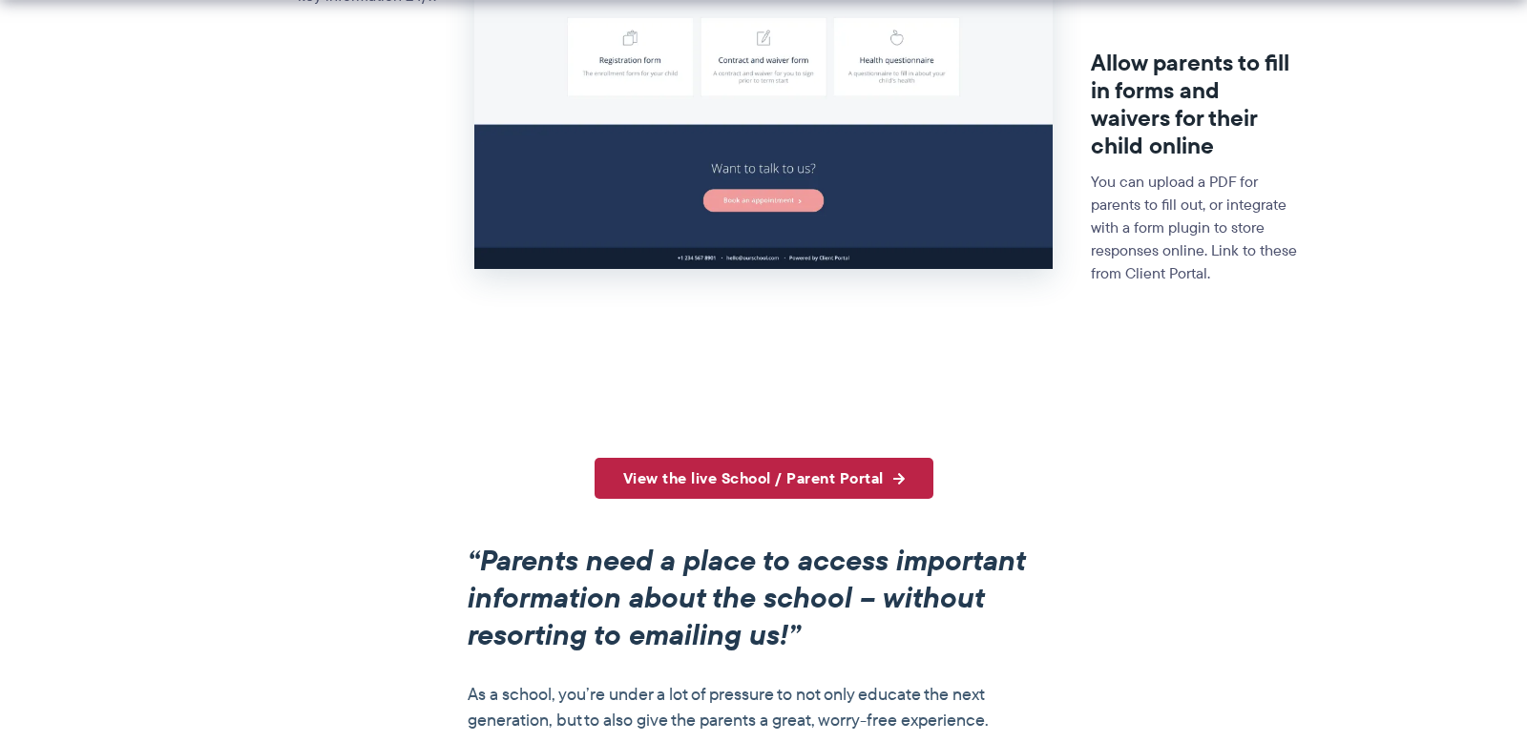
click at [847, 475] on link "View the live School / Parent Portal" at bounding box center [763, 478] width 339 height 41
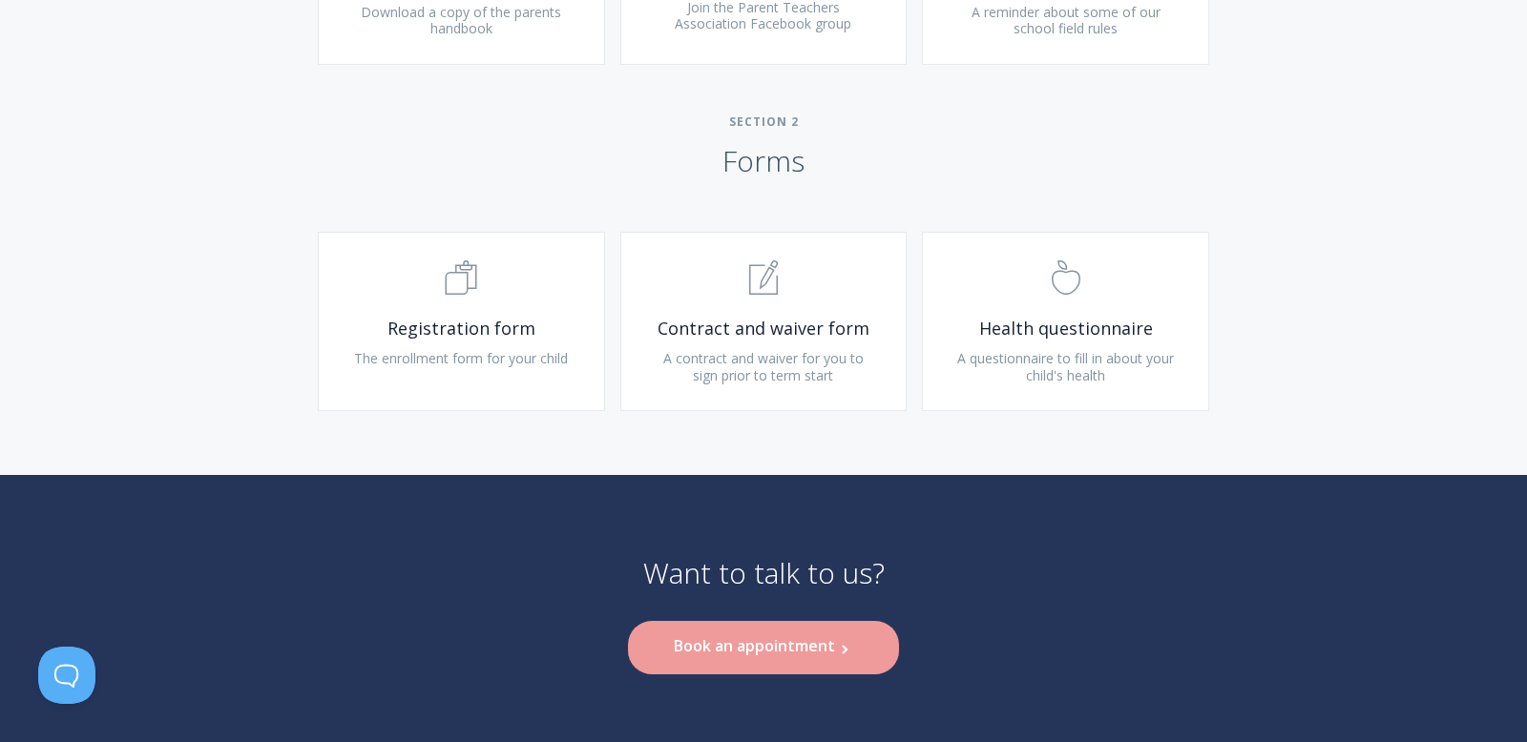
scroll to position [1303, 0]
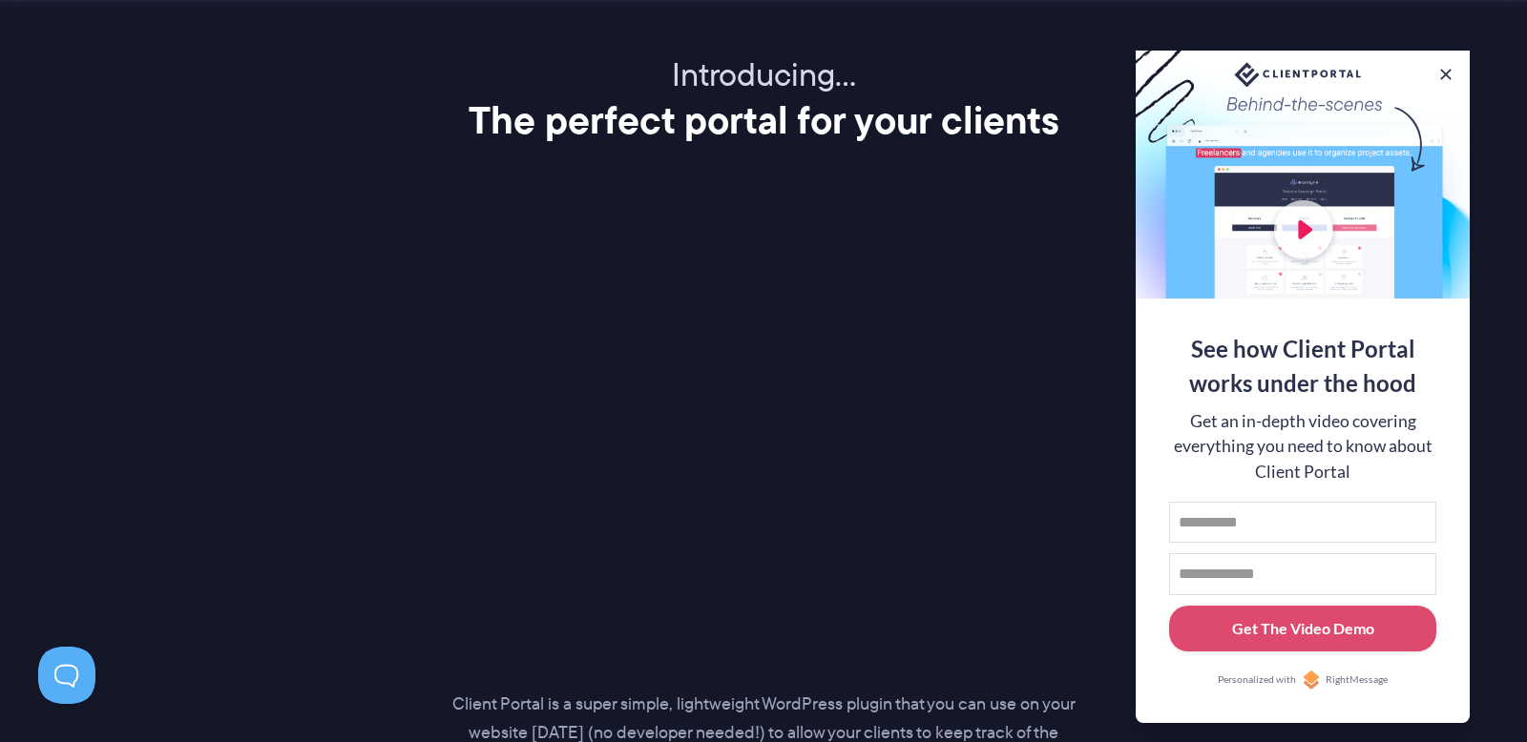
scroll to position [2372, 0]
